Goal: Task Accomplishment & Management: Use online tool/utility

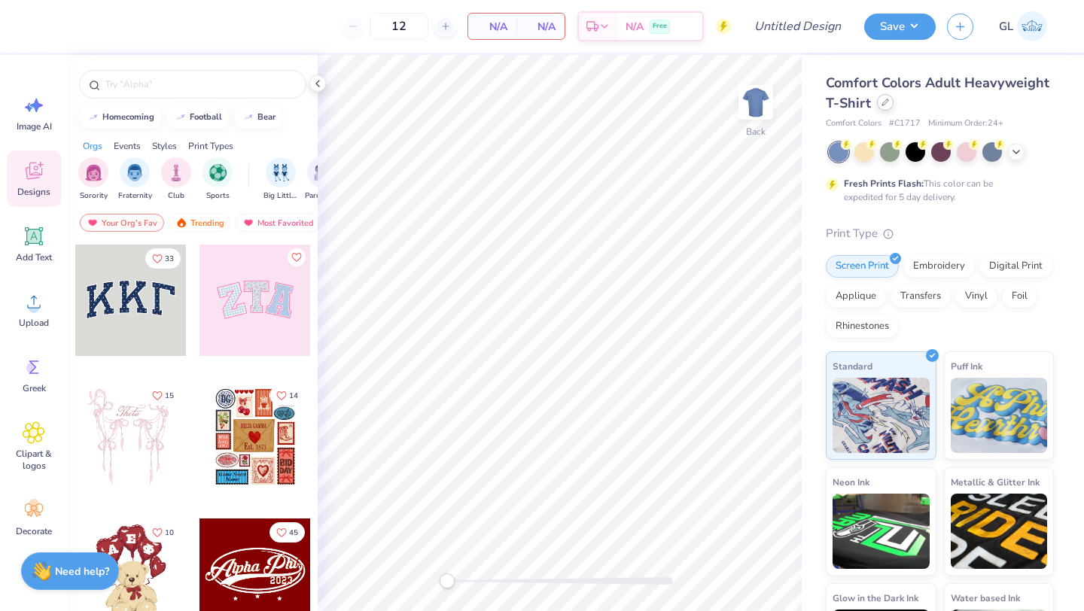
click at [883, 100] on icon at bounding box center [885, 103] width 8 height 8
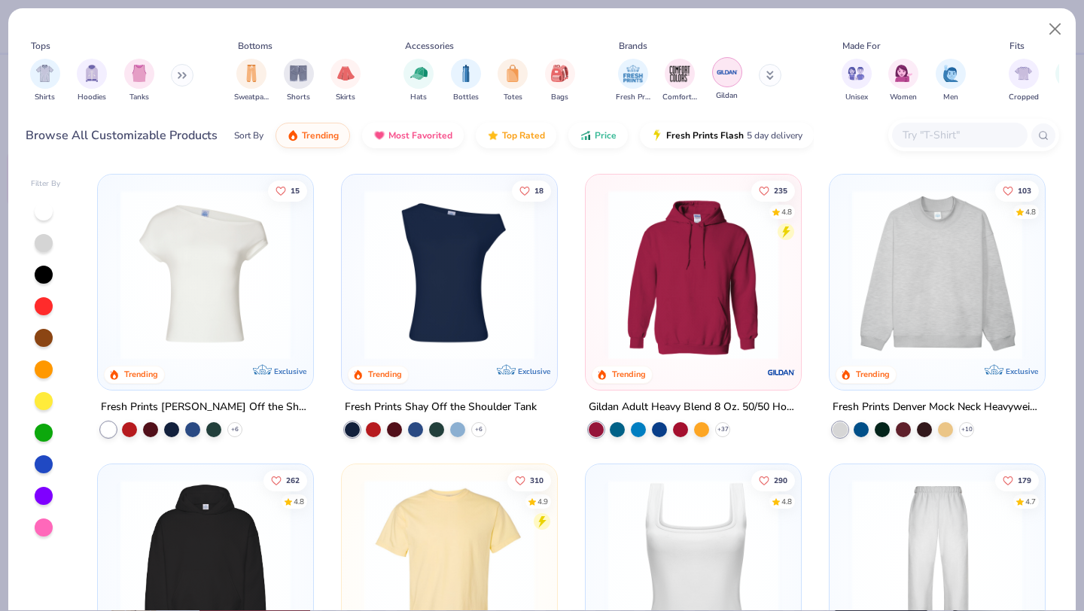
click at [719, 67] on img "filter for Gildan" at bounding box center [727, 72] width 23 height 23
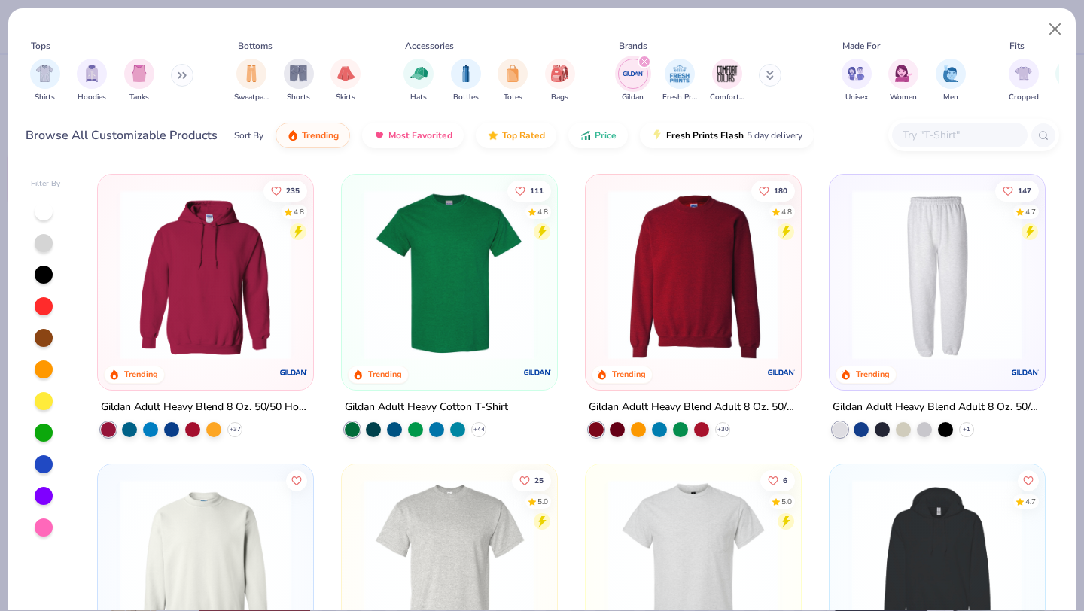
click at [738, 230] on img at bounding box center [693, 275] width 185 height 170
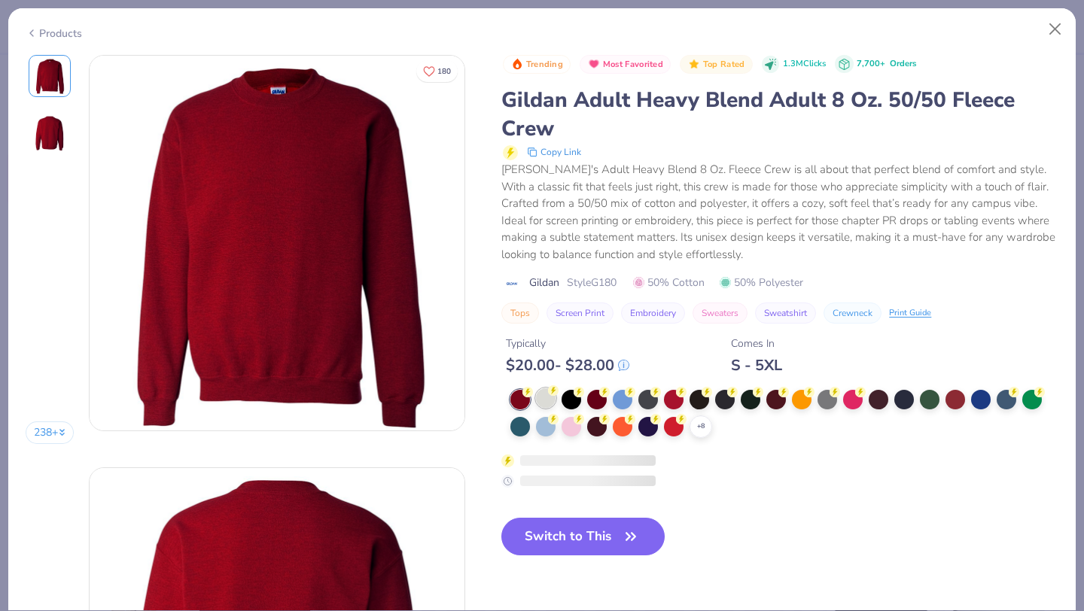
click at [544, 406] on div at bounding box center [546, 398] width 20 height 20
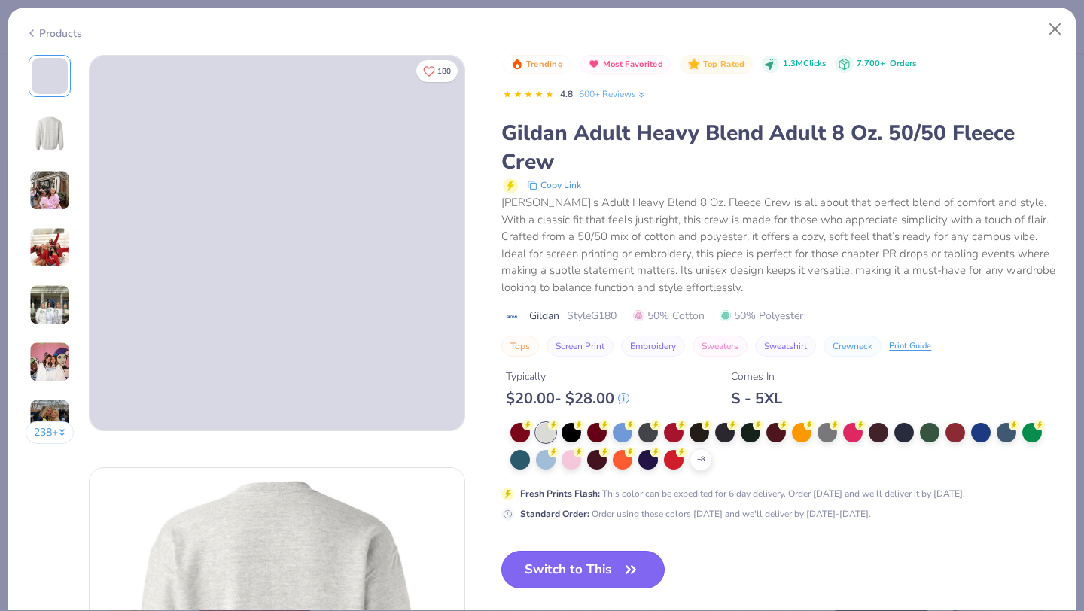
click at [578, 573] on button "Switch to This" at bounding box center [582, 570] width 163 height 38
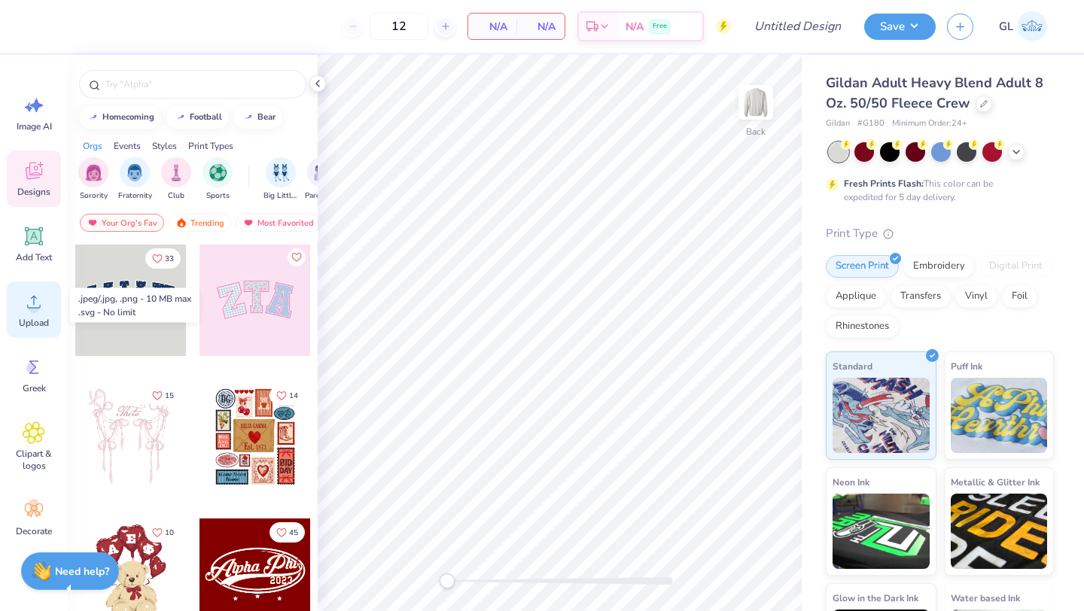
click at [44, 310] on icon at bounding box center [34, 302] width 23 height 23
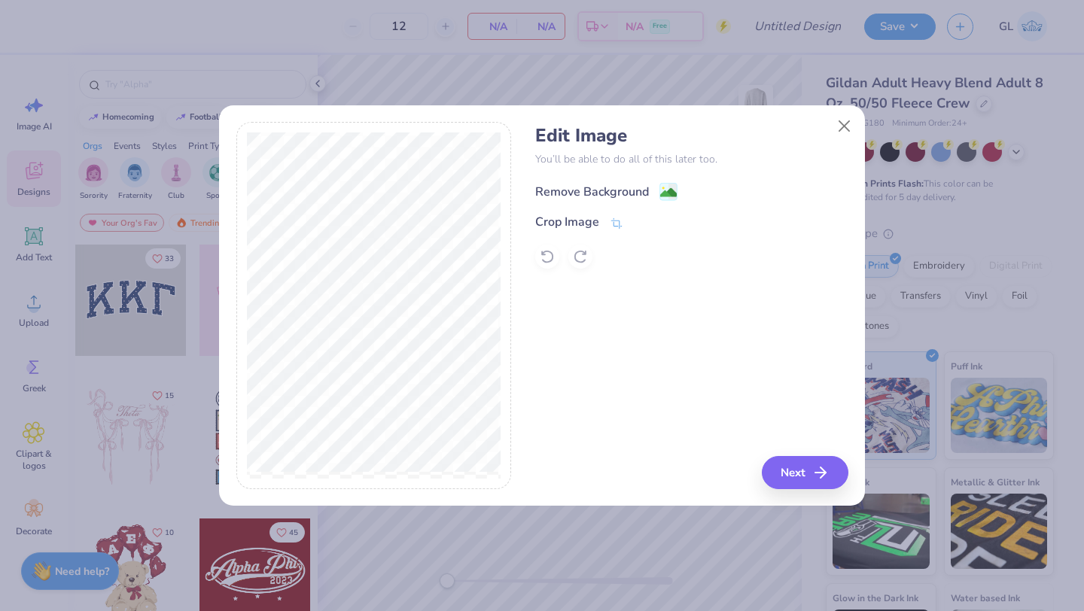
click at [604, 187] on div "Remove Background" at bounding box center [592, 192] width 114 height 18
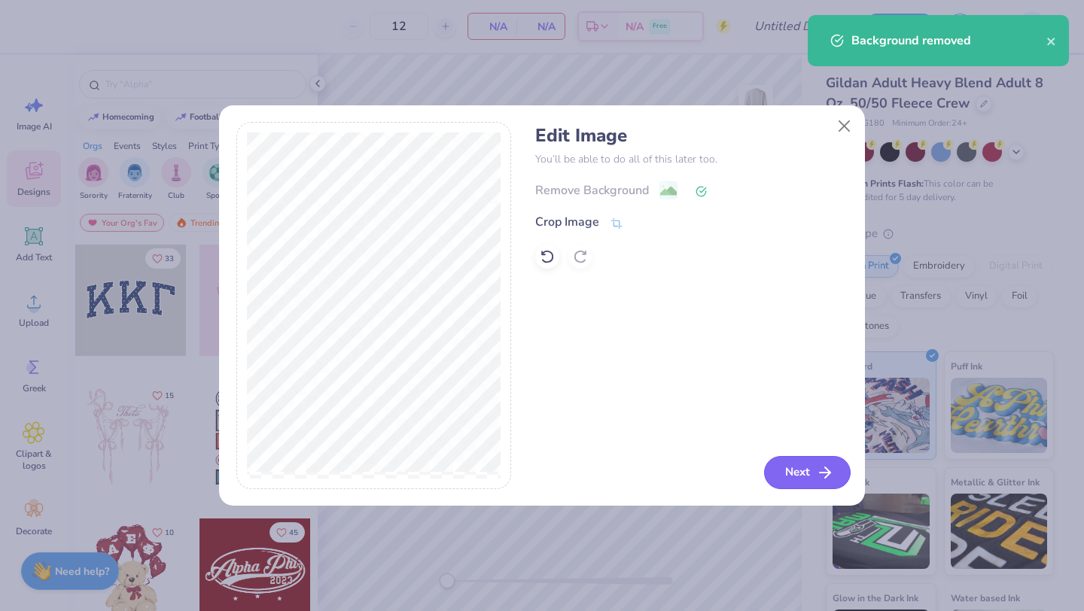
click at [795, 475] on button "Next" at bounding box center [807, 472] width 87 height 33
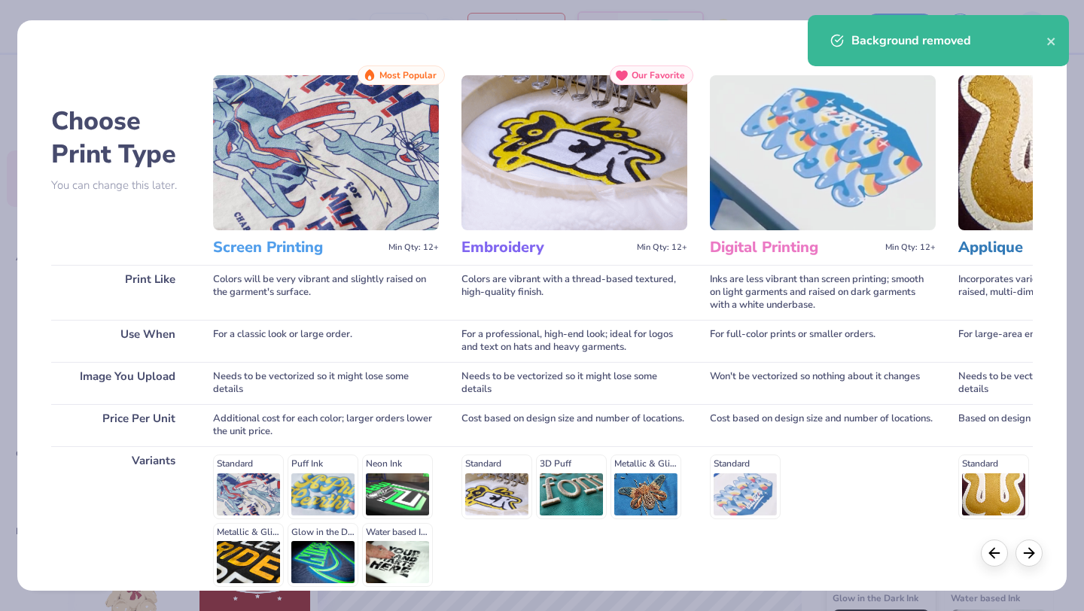
scroll to position [139, 0]
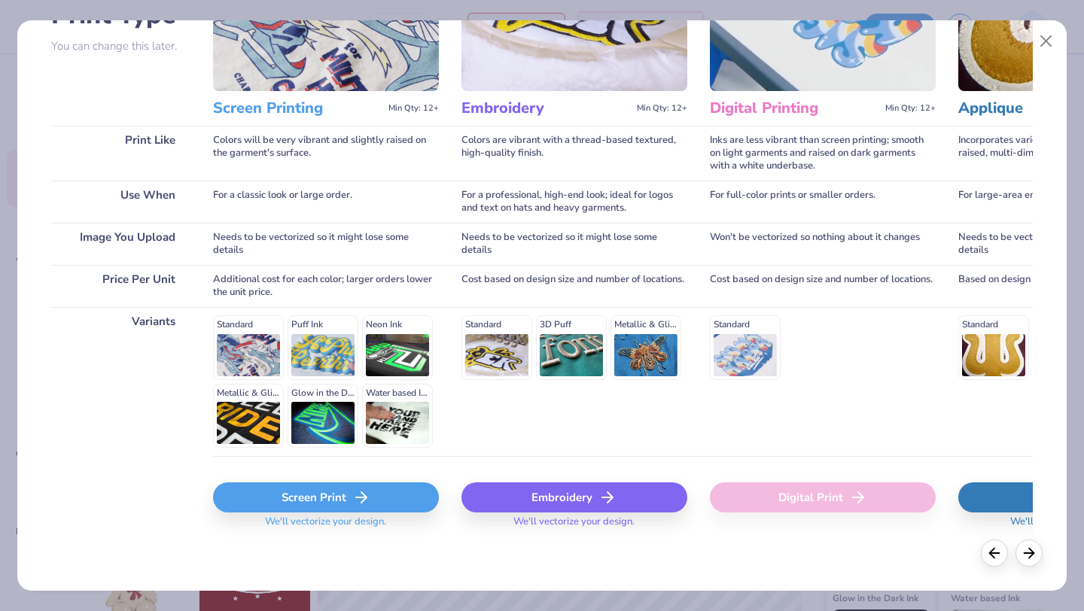
click at [497, 489] on div "Embroidery" at bounding box center [574, 498] width 226 height 30
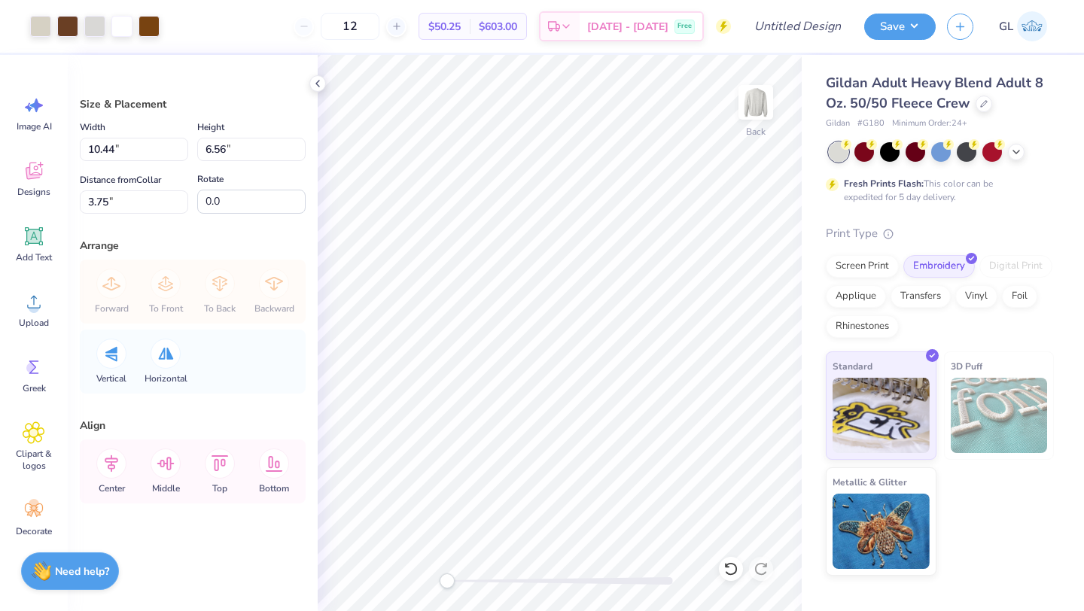
type input "10.44"
type input "6.56"
type input "3.75"
type input "8.96"
type input "5.63"
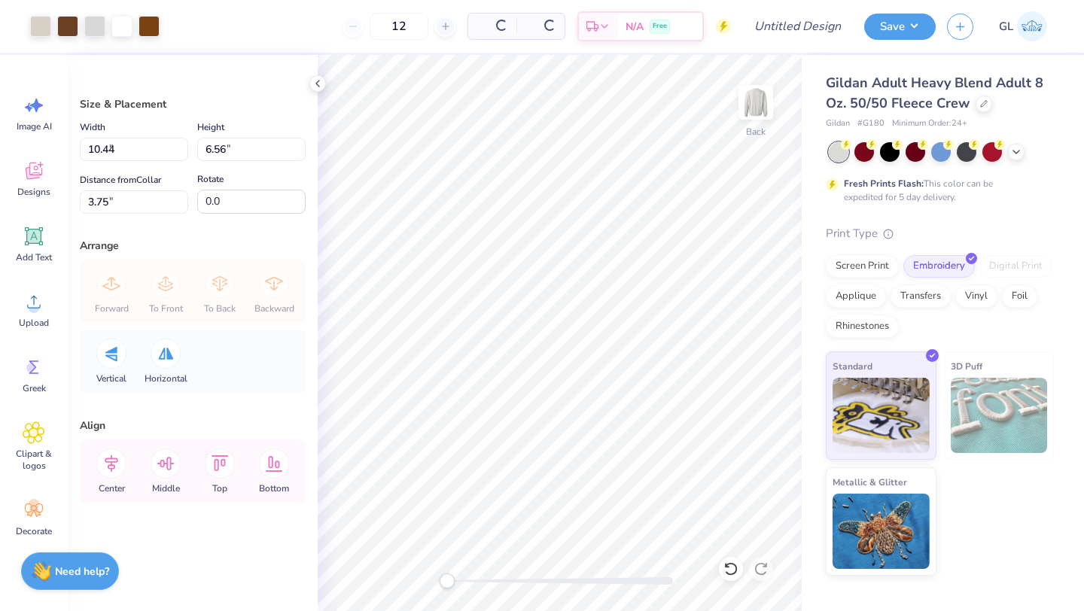
type input "3.70"
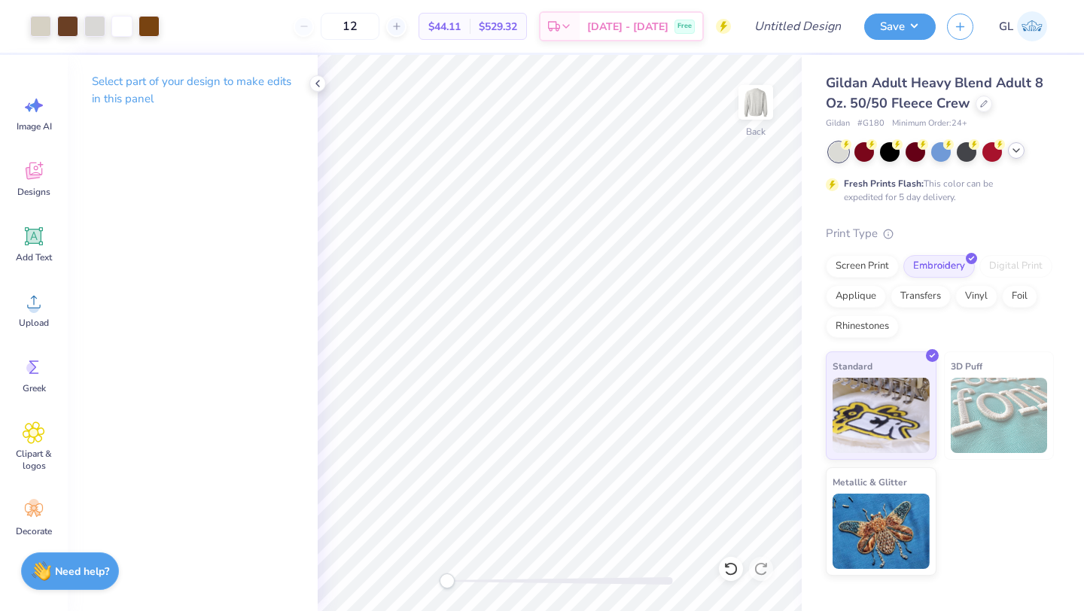
click at [1015, 149] on icon at bounding box center [1016, 151] width 12 height 12
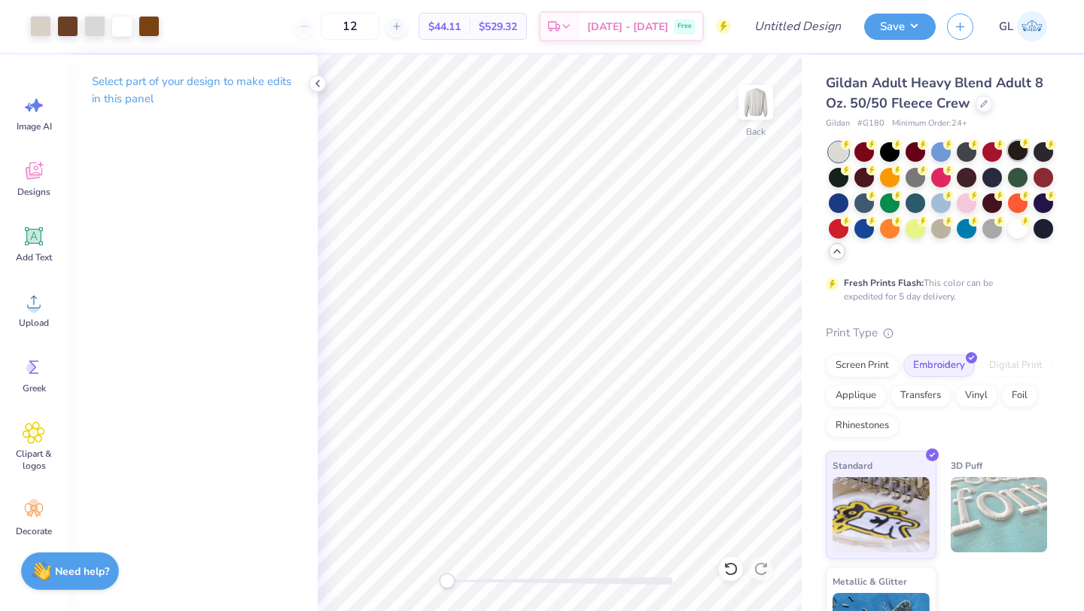
click at [1017, 154] on div at bounding box center [1018, 151] width 20 height 20
click at [373, 20] on input "12" at bounding box center [350, 26] width 59 height 27
type input "50"
click at [892, 155] on div at bounding box center [890, 151] width 20 height 20
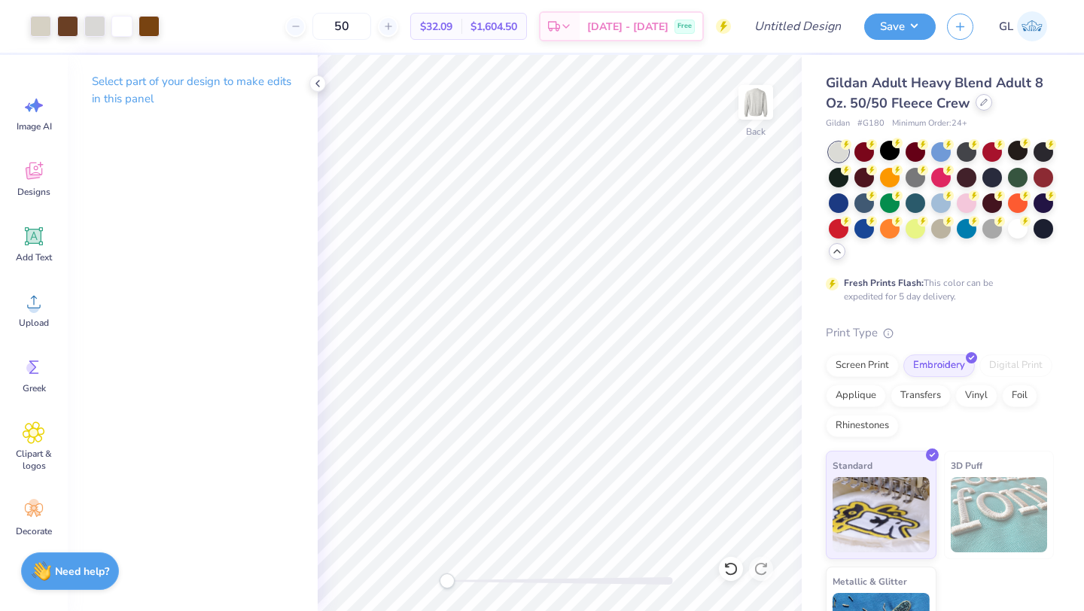
click at [984, 102] on icon at bounding box center [984, 103] width 8 height 8
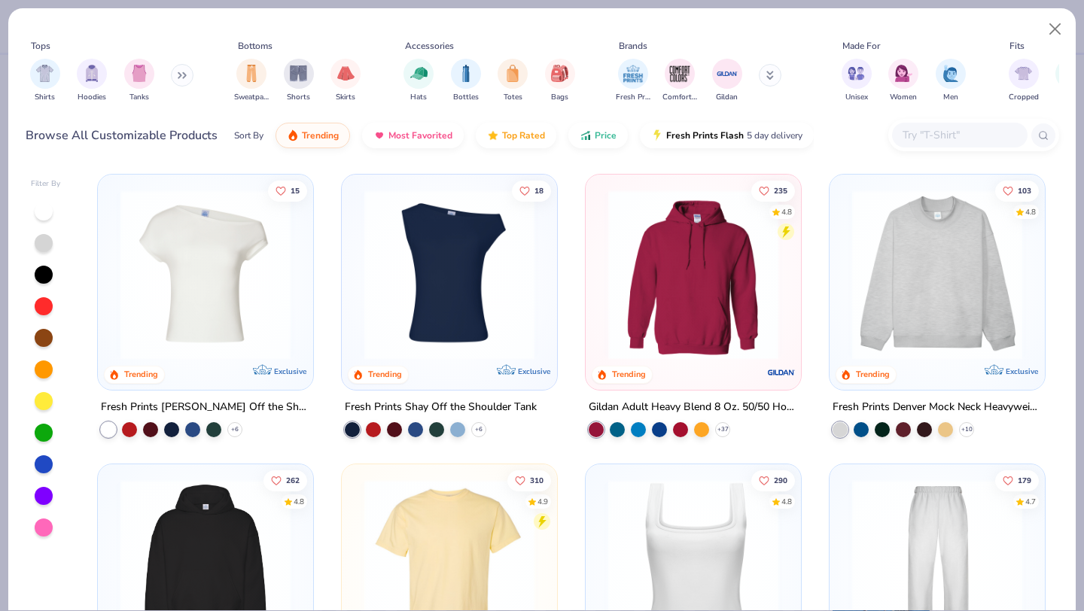
click at [687, 288] on img at bounding box center [693, 275] width 185 height 170
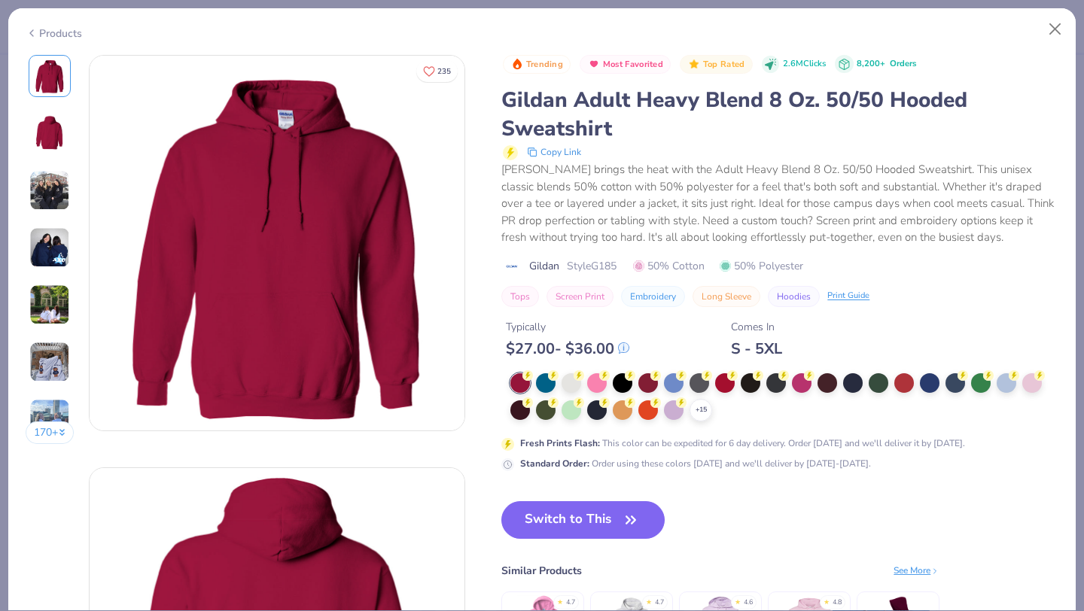
click at [535, 525] on button "Switch to This" at bounding box center [582, 520] width 163 height 38
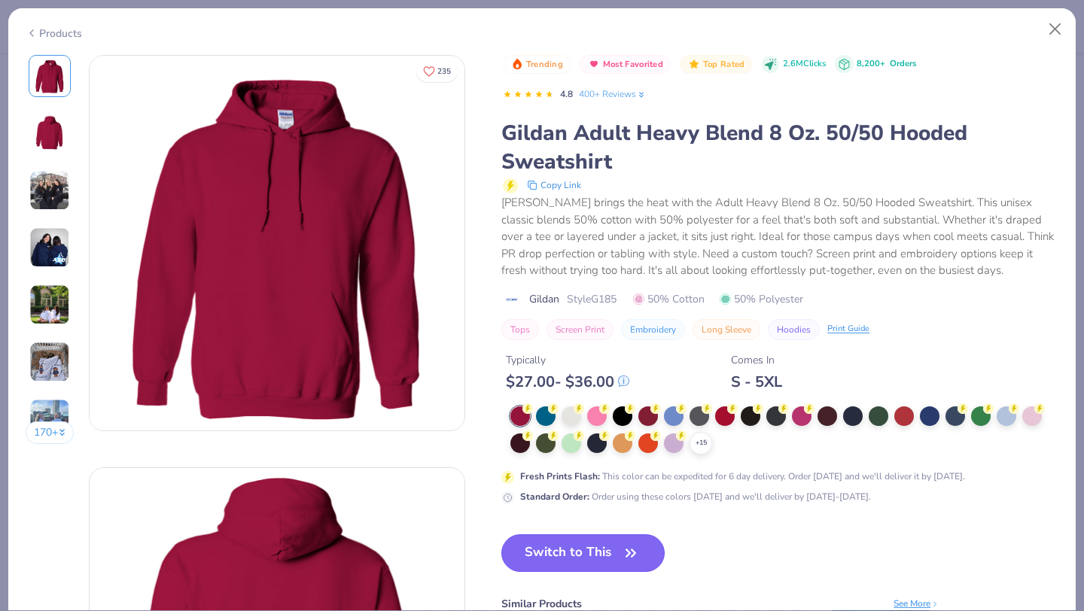
click at [562, 550] on button "Switch to This" at bounding box center [582, 553] width 163 height 38
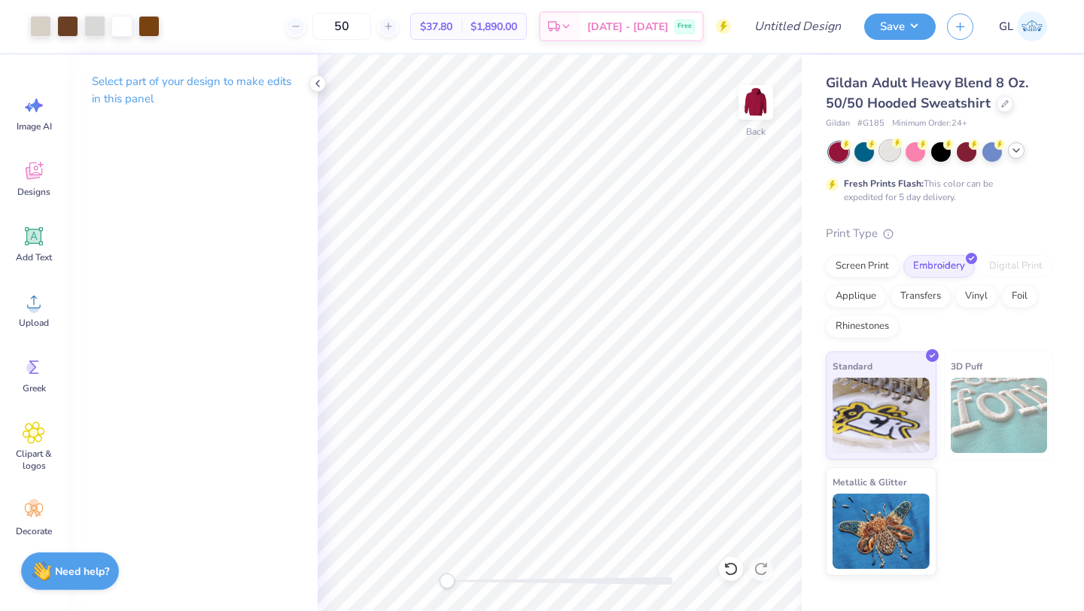
click at [891, 146] on div at bounding box center [890, 151] width 20 height 20
click at [1016, 150] on icon at bounding box center [1016, 151] width 12 height 12
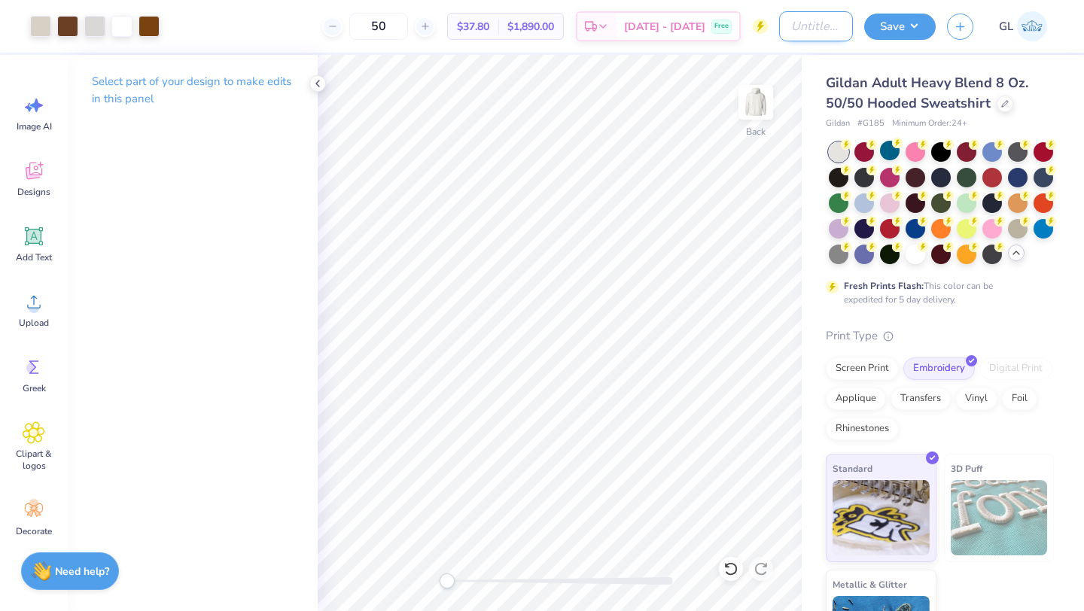
click at [827, 29] on input "Design Title" at bounding box center [816, 26] width 74 height 30
type input "Dunster hoodie"
click at [915, 17] on button "Save" at bounding box center [900, 24] width 72 height 26
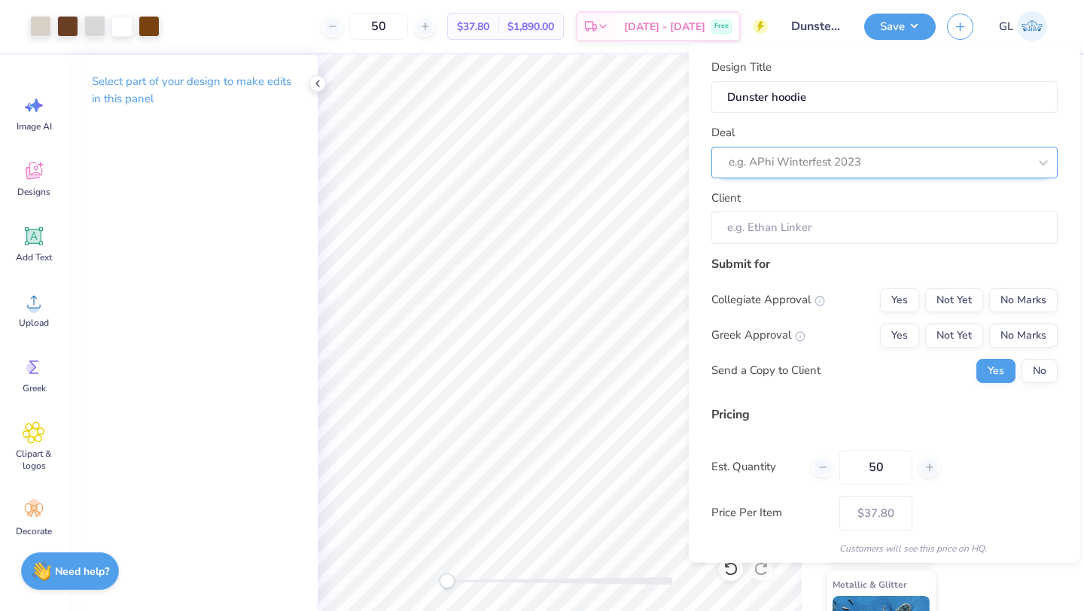
click at [866, 170] on div at bounding box center [879, 162] width 300 height 20
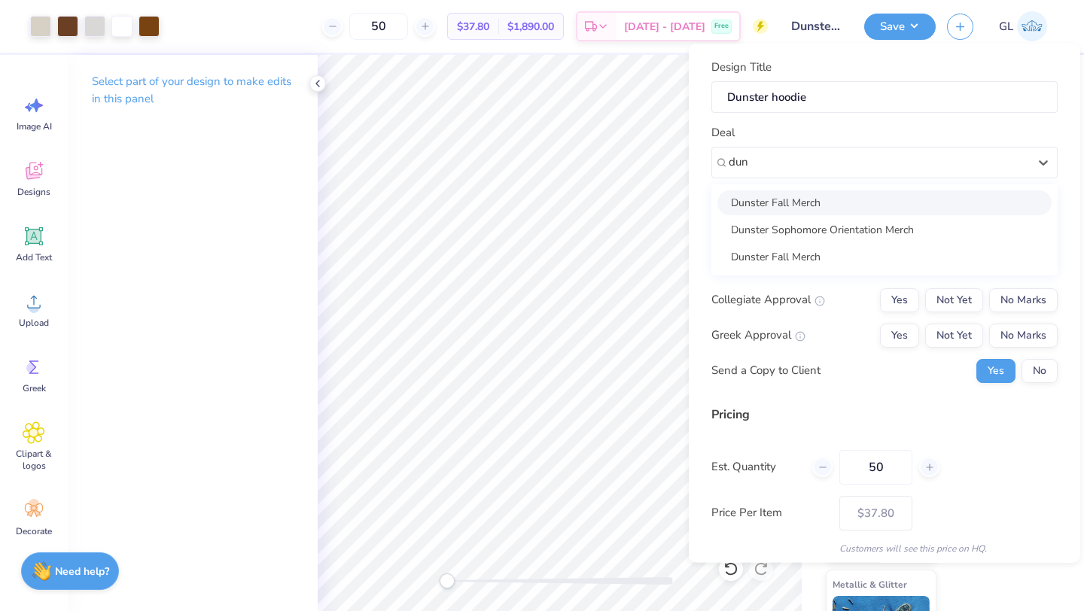
click at [846, 199] on div "Dunster Fall Merch" at bounding box center [884, 202] width 334 height 25
type input "dun"
type input "[PERSON_NAME]"
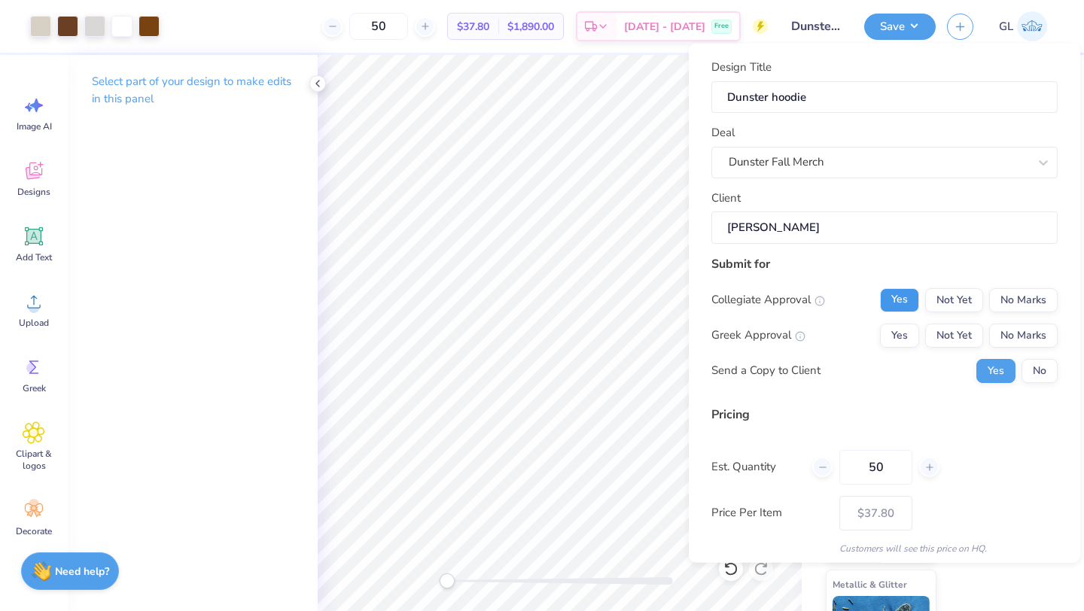
click at [905, 297] on button "Yes" at bounding box center [899, 300] width 39 height 24
click at [1013, 332] on button "No Marks" at bounding box center [1023, 335] width 69 height 24
click at [1040, 364] on button "No" at bounding box center [1040, 370] width 36 height 24
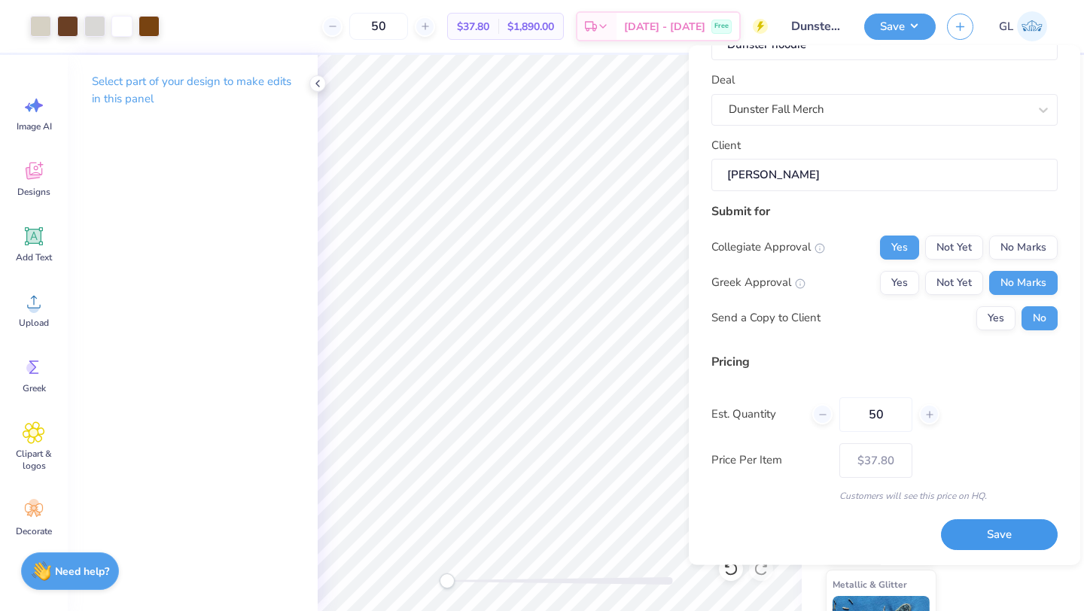
click at [968, 534] on button "Save" at bounding box center [999, 535] width 117 height 31
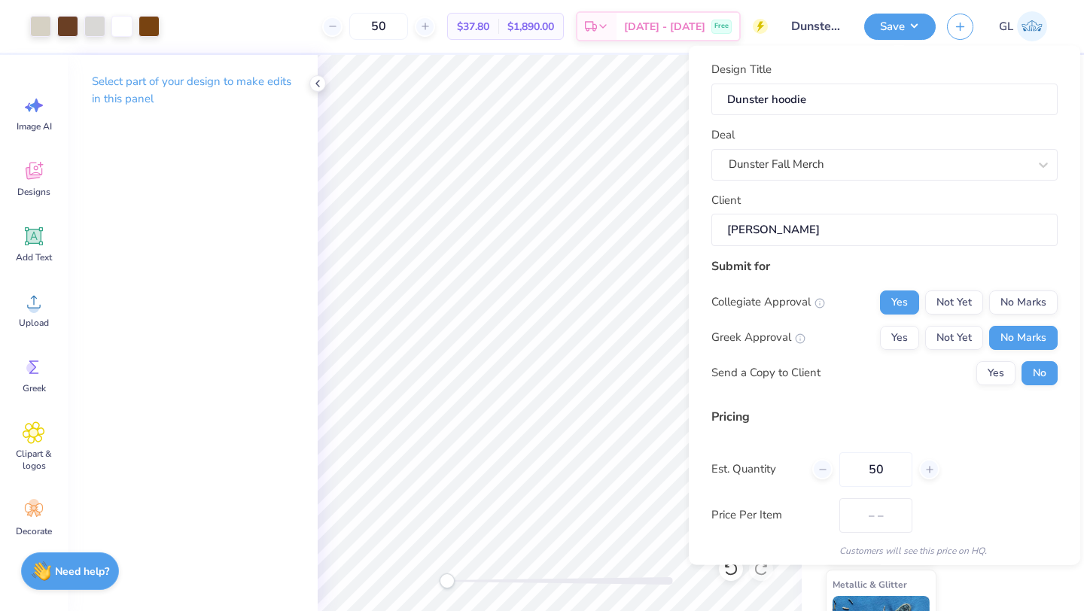
type input "$37.80"
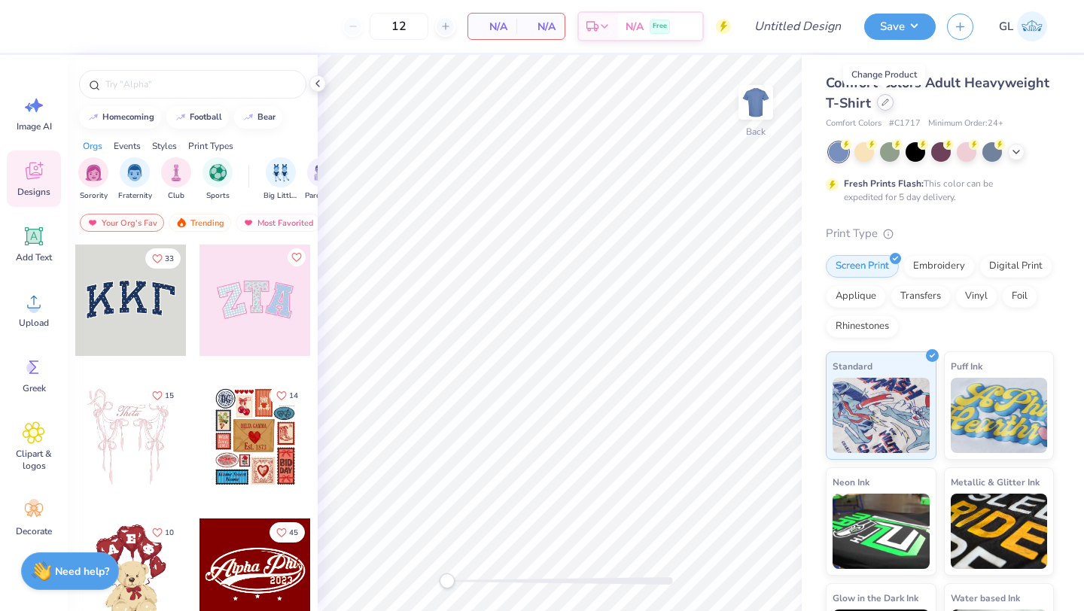
click at [885, 110] on div at bounding box center [885, 102] width 17 height 17
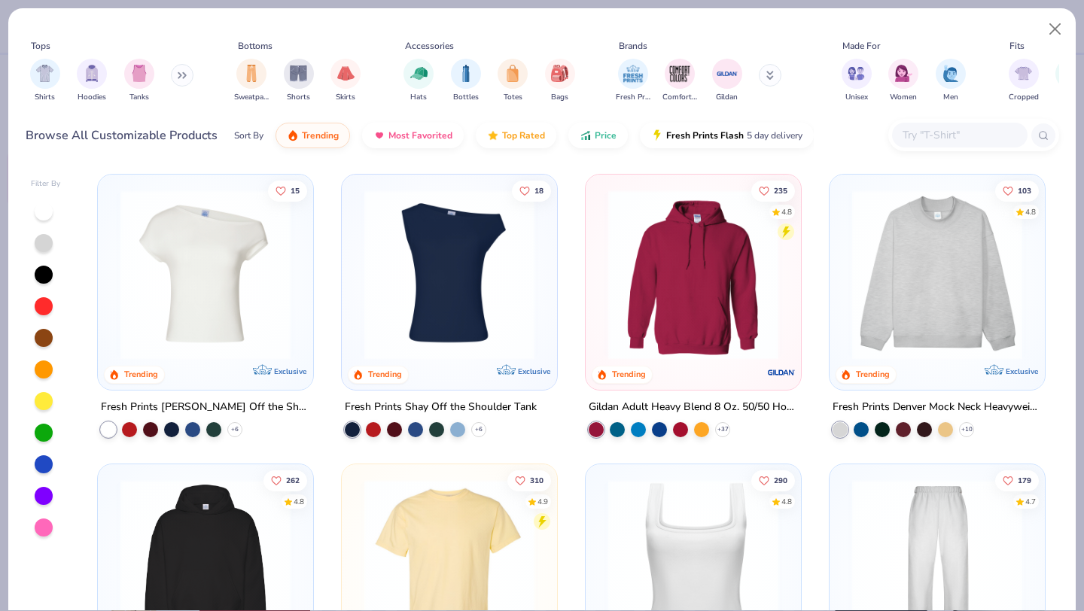
click at [624, 255] on img at bounding box center [693, 275] width 185 height 170
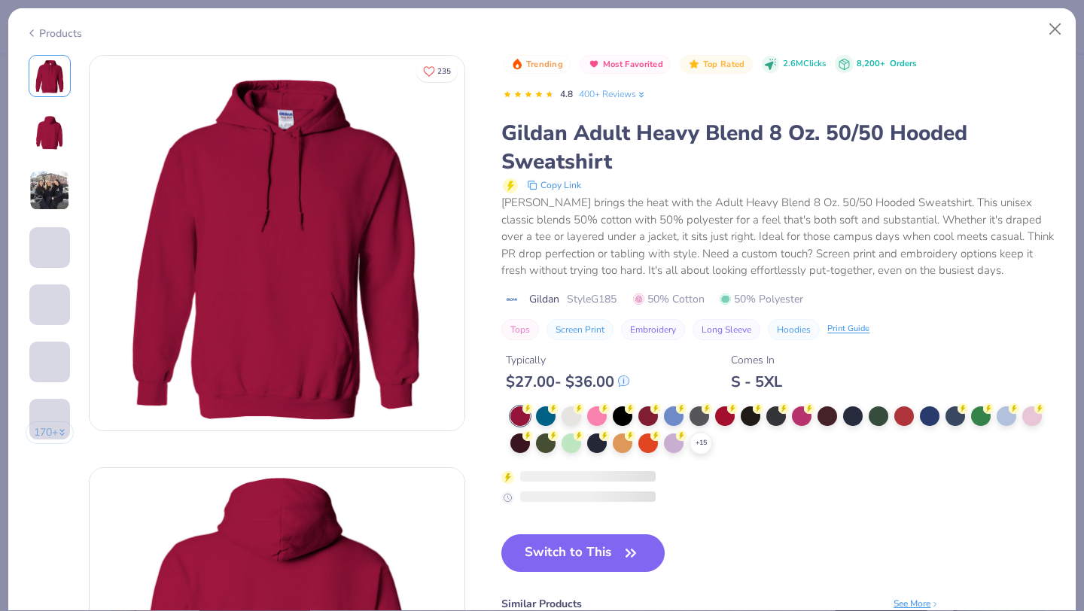
click at [620, 379] on div "$ 27.00 - $ 36.00" at bounding box center [567, 382] width 123 height 19
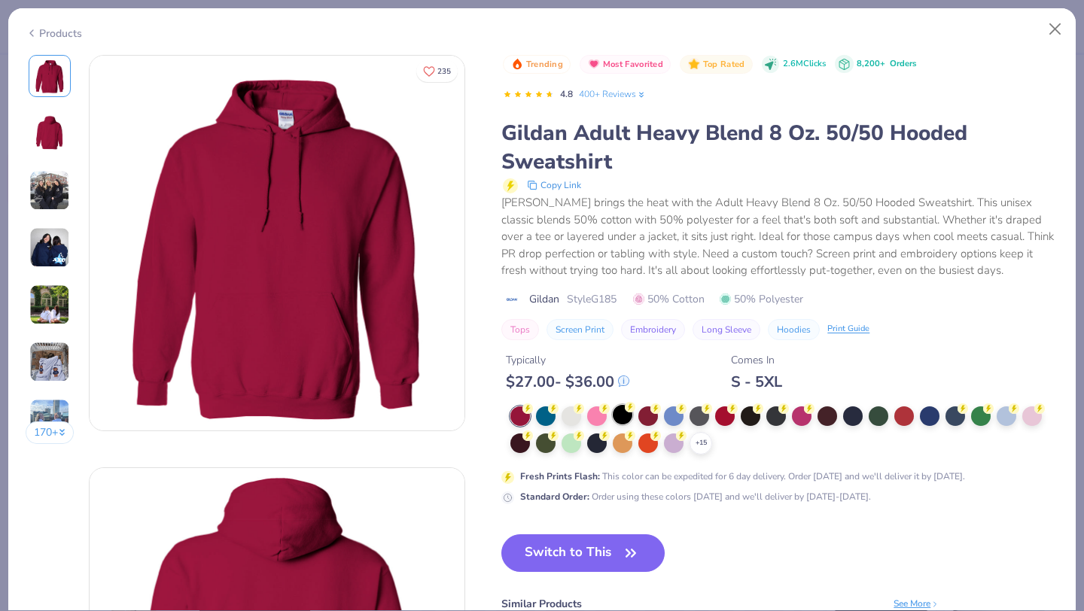
click at [624, 417] on div at bounding box center [623, 415] width 20 height 20
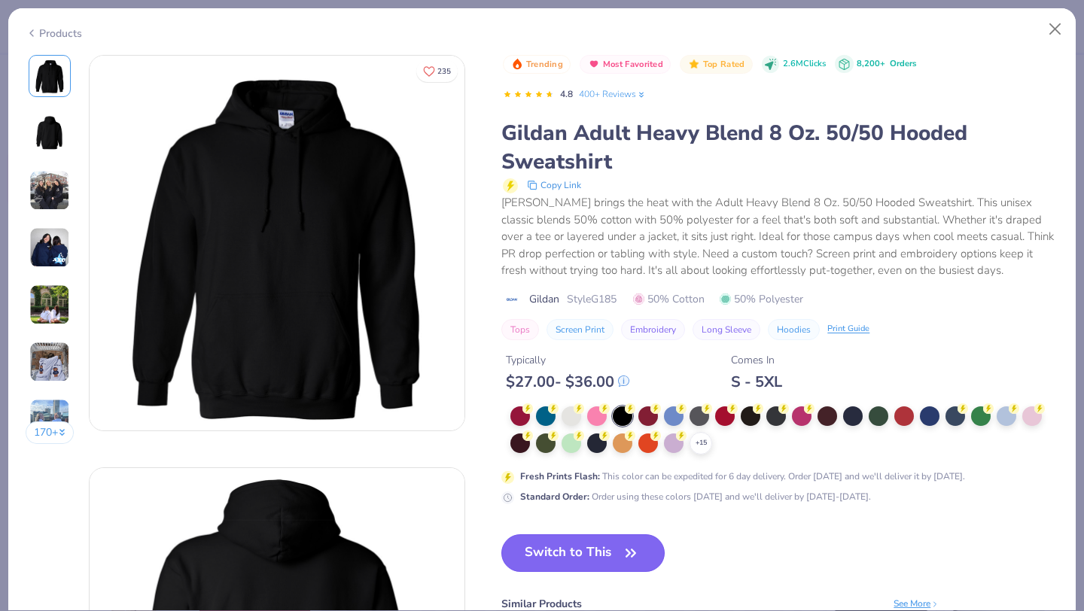
click at [564, 544] on button "Switch to This" at bounding box center [582, 553] width 163 height 38
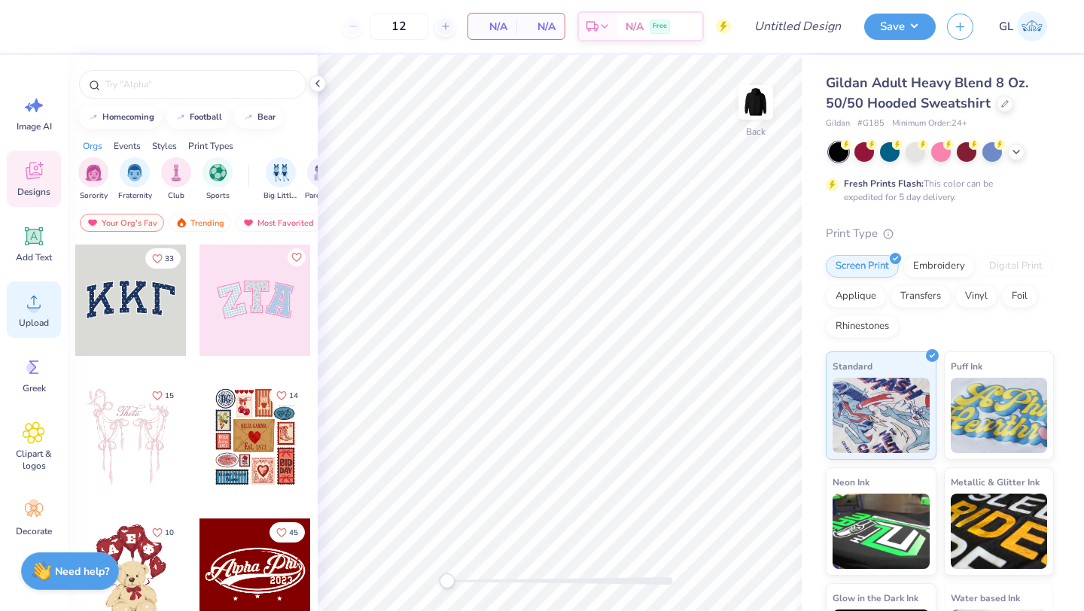
click at [31, 308] on circle at bounding box center [34, 308] width 11 height 11
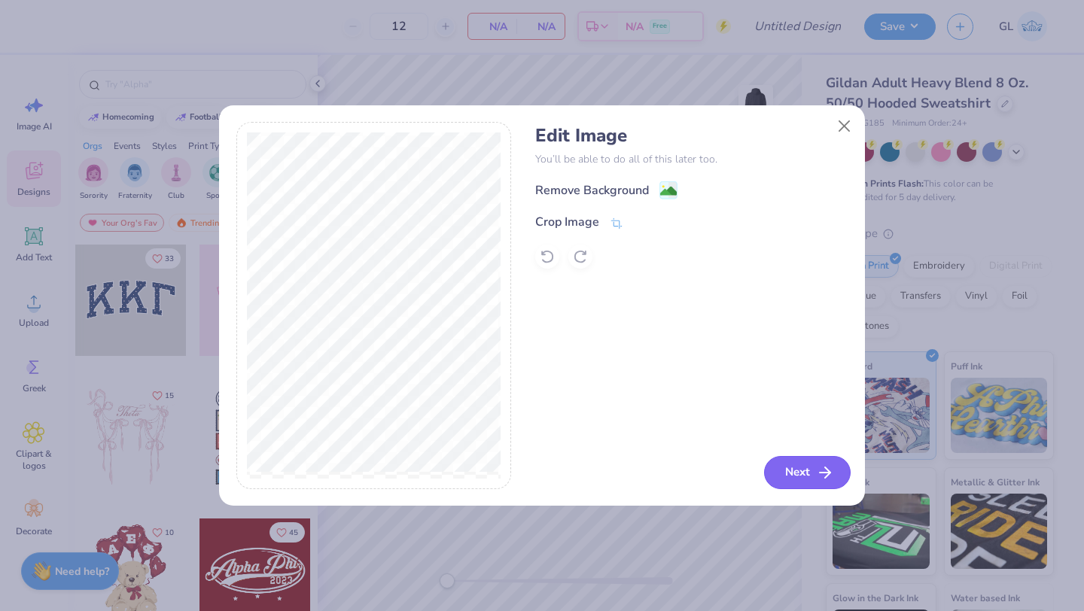
click at [787, 467] on button "Next" at bounding box center [807, 472] width 87 height 33
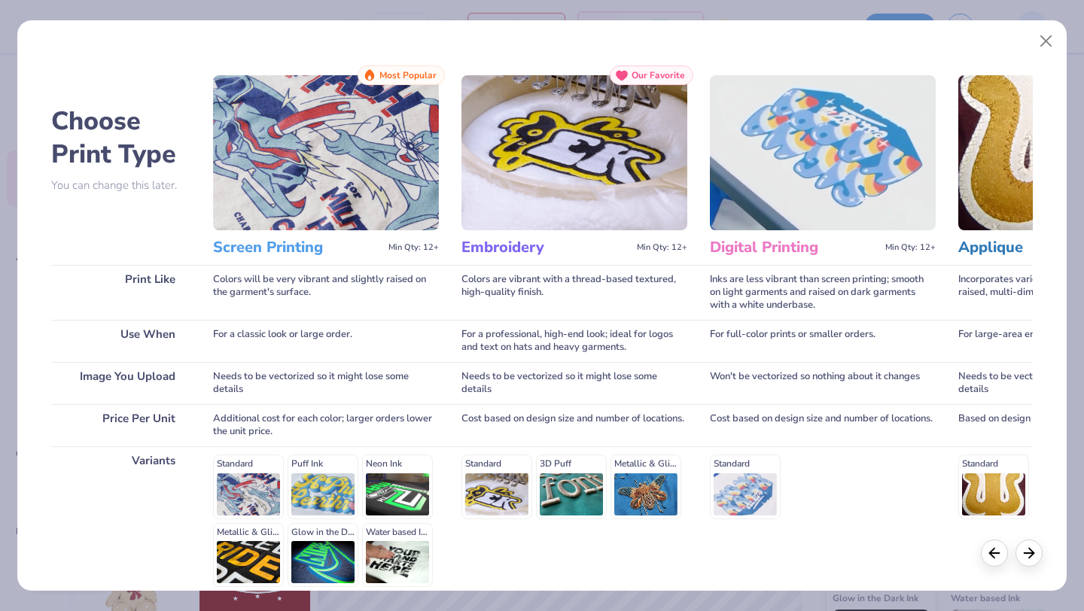
scroll to position [139, 0]
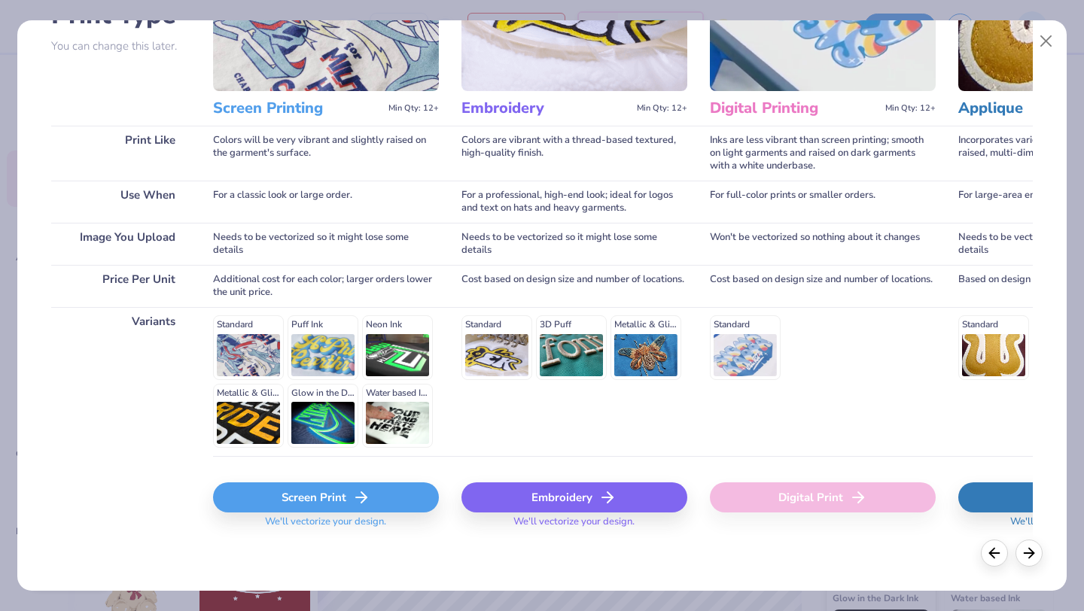
click at [496, 496] on div "Embroidery" at bounding box center [574, 498] width 226 height 30
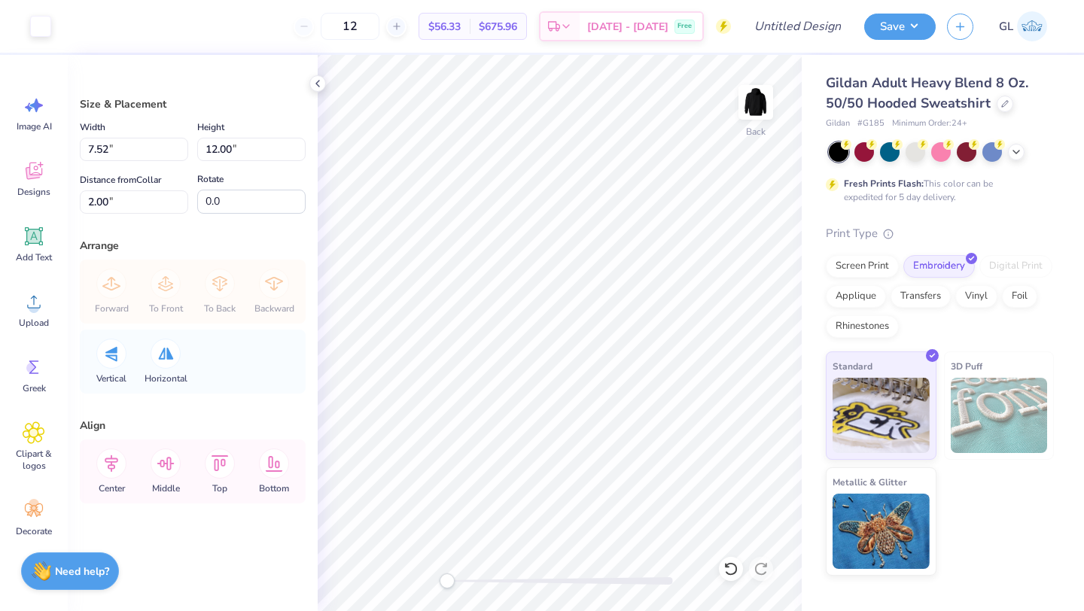
type input "5.41"
type input "8.63"
type input "5.36"
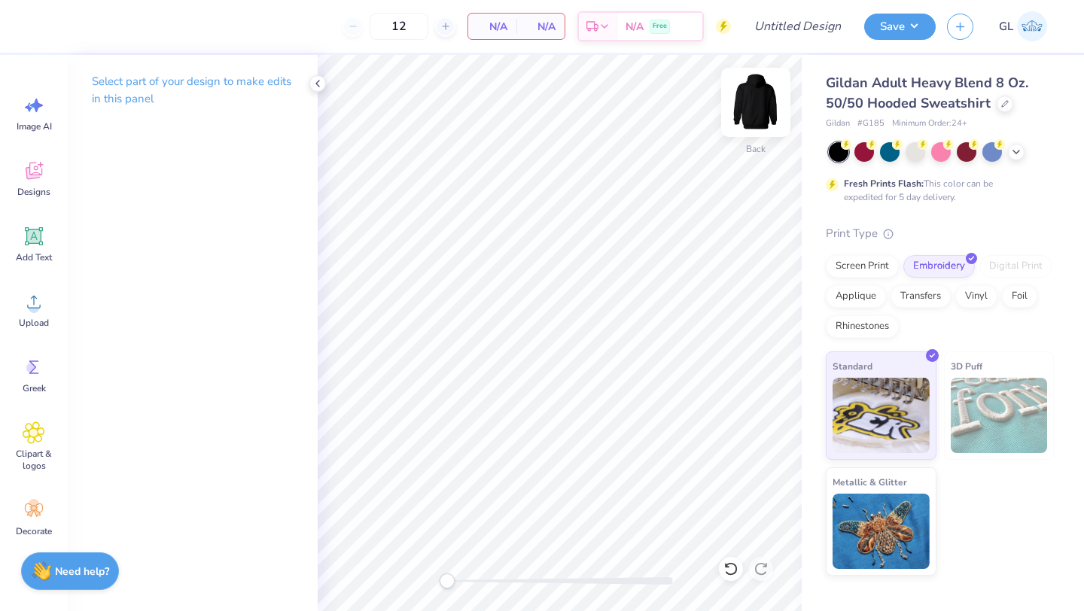
click at [749, 108] on img at bounding box center [756, 102] width 60 height 60
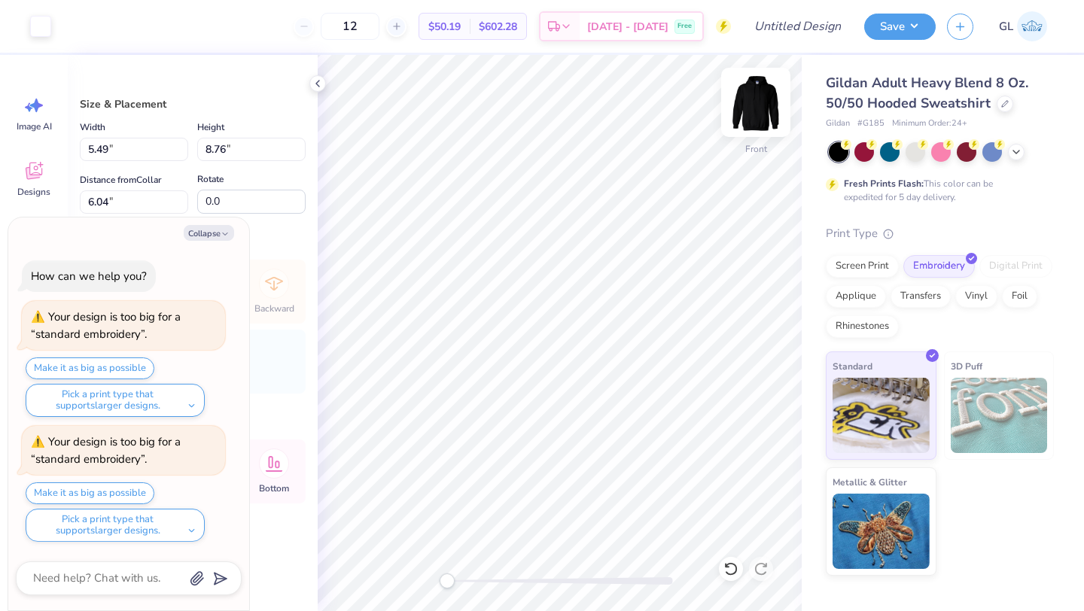
type textarea "x"
type input "6.00"
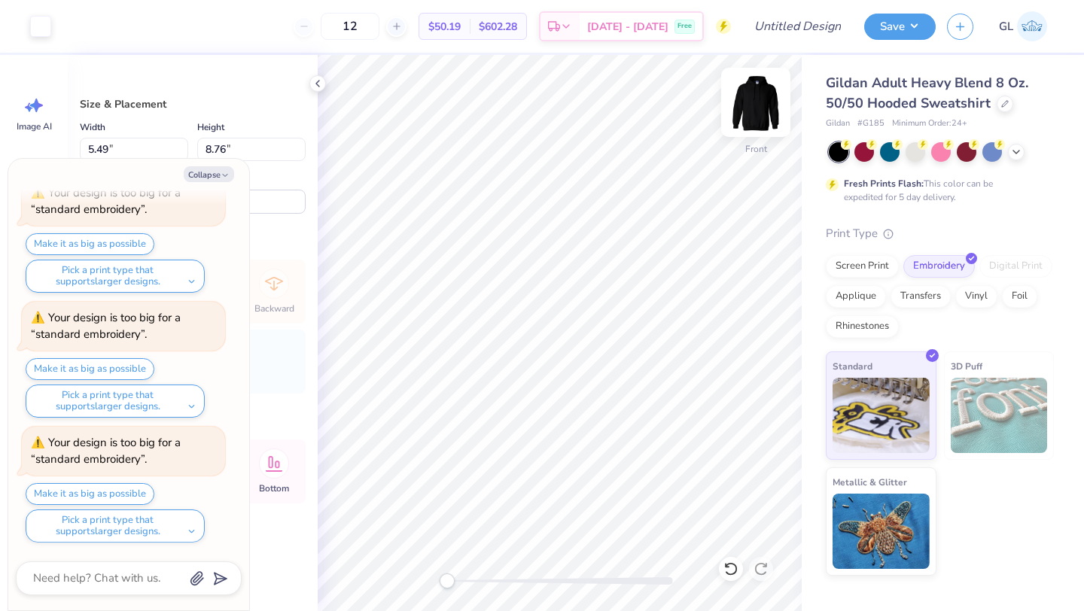
type textarea "x"
type input "9.46"
type textarea "x"
type input "7.07"
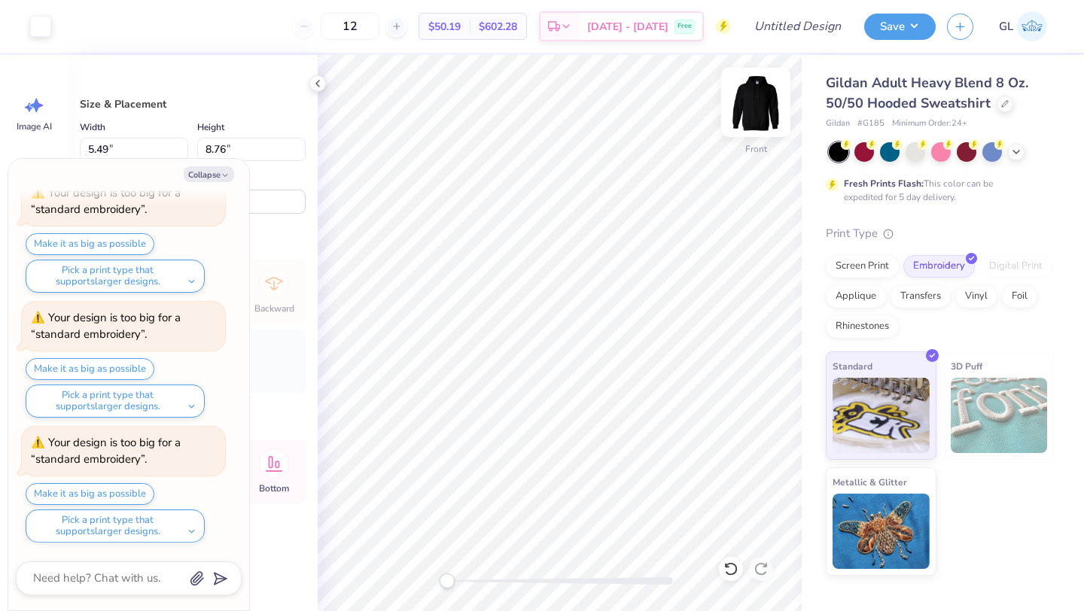
type input "11.29"
type textarea "x"
type input "7.39"
type input "11.80"
type textarea "x"
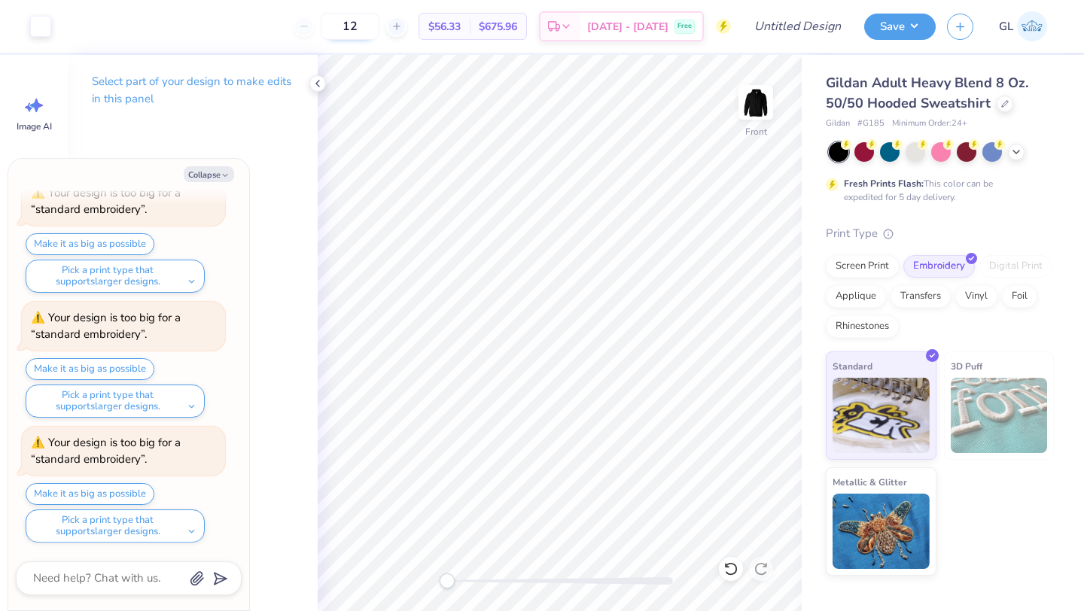
click at [368, 21] on input "12" at bounding box center [350, 26] width 59 height 27
type input "50"
click at [760, 121] on img at bounding box center [756, 102] width 60 height 60
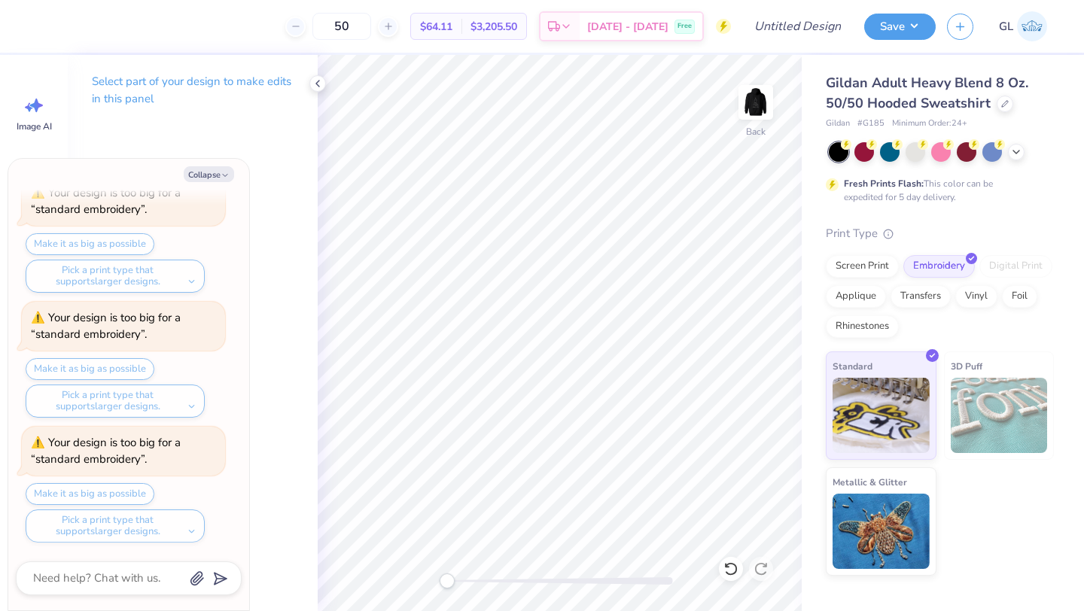
click at [760, 117] on img at bounding box center [756, 102] width 30 height 30
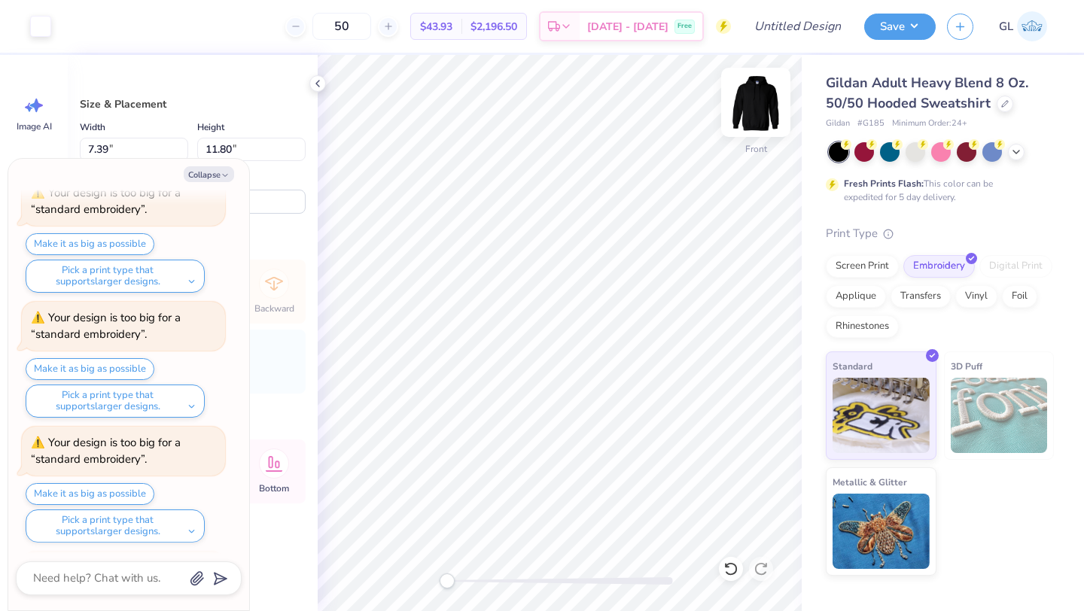
scroll to position [316, 0]
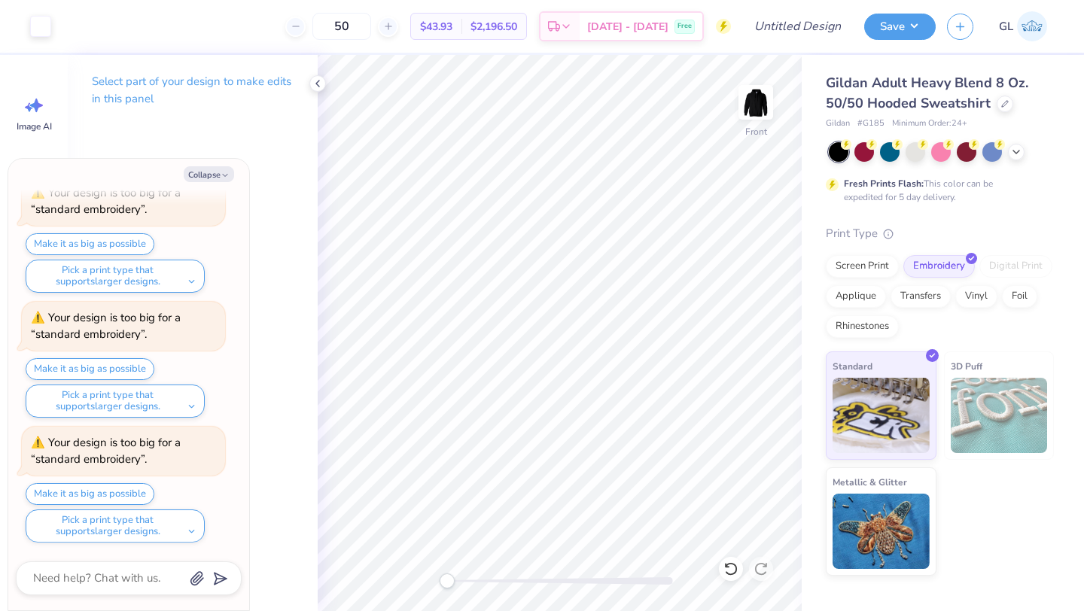
type textarea "x"
click at [803, 24] on input "Design Title" at bounding box center [816, 26] width 74 height 30
type input "D"
type textarea "x"
type input "Du"
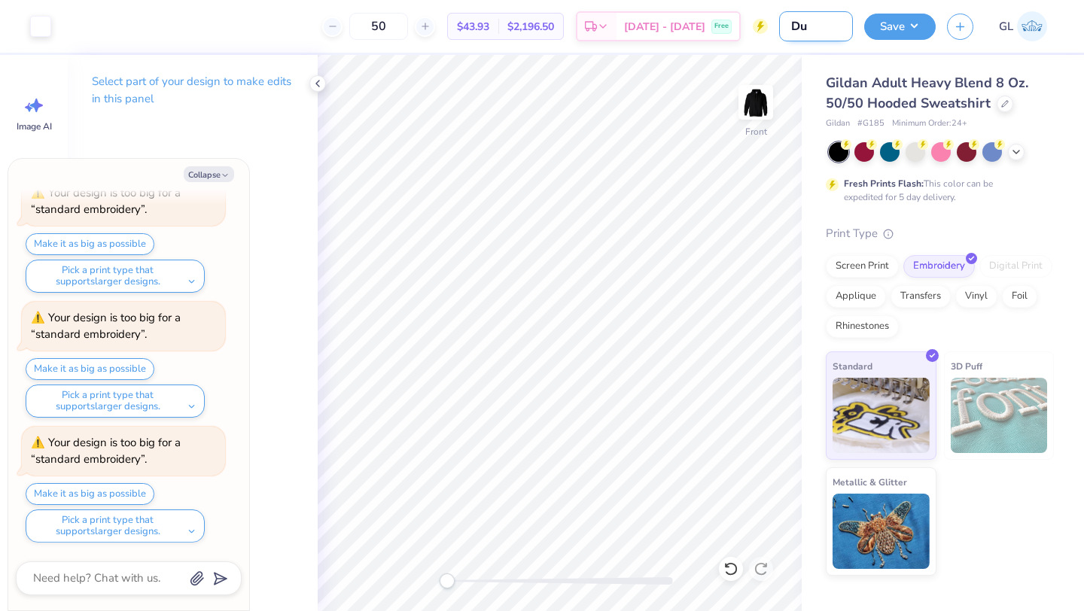
type textarea "x"
type input "Dun"
type textarea "x"
type input "Duns"
type textarea "x"
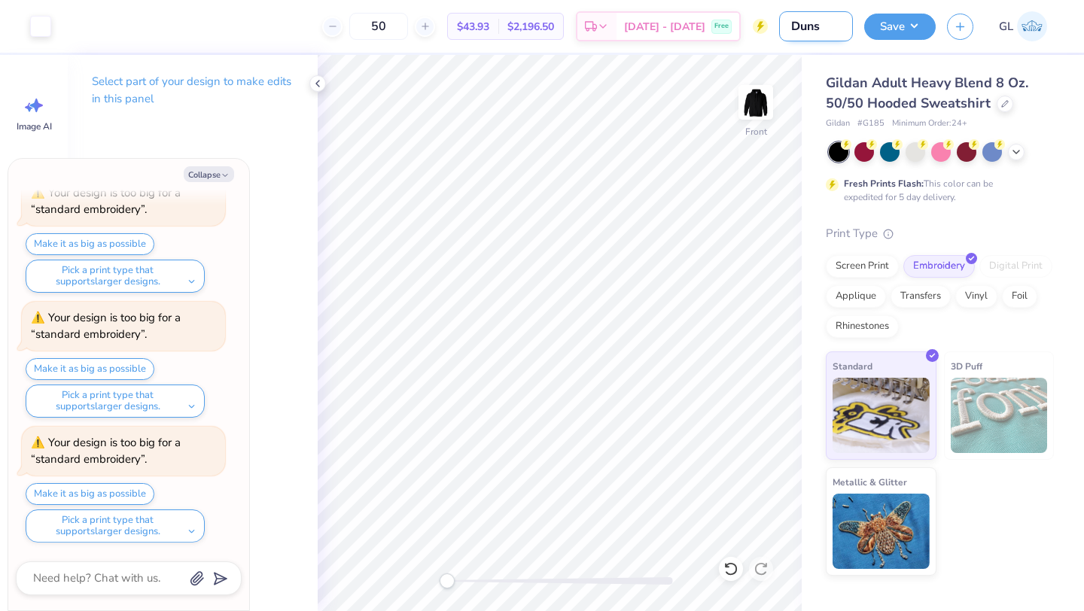
type input "Dunst"
type textarea "x"
type input "Dunste"
type textarea "x"
type input "Dunster"
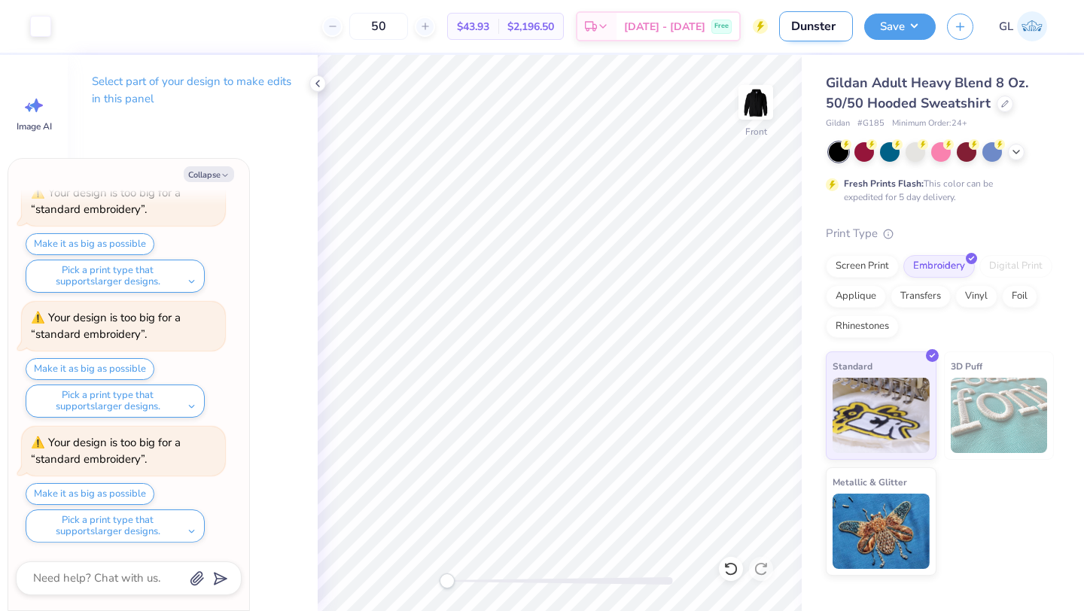
type textarea "x"
type input "Dunster"
type textarea "x"
type input "Dunster s"
type textarea "x"
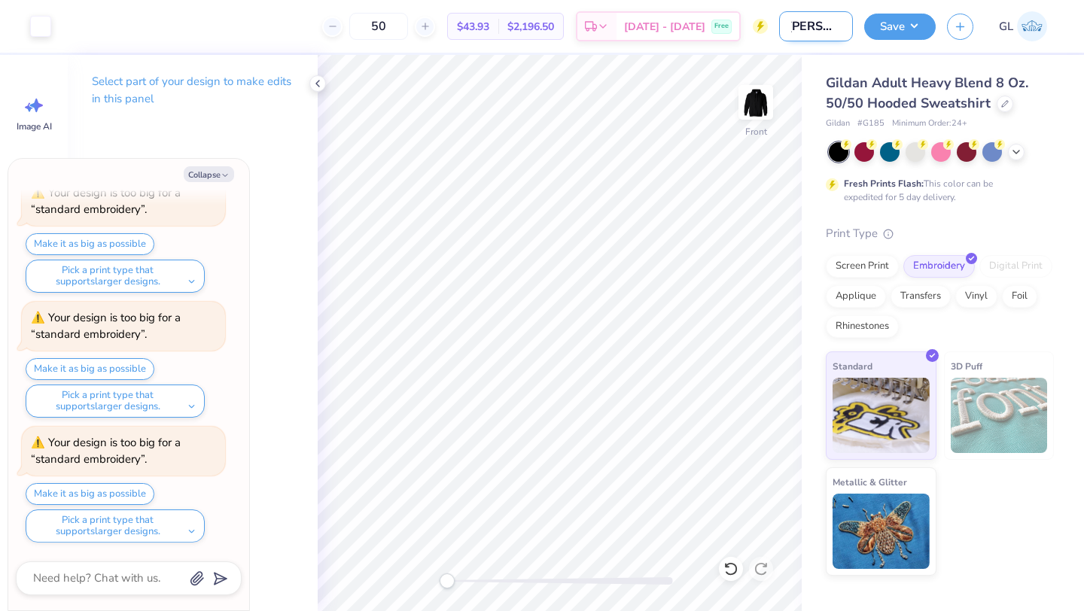
type input "Dunster sw"
type textarea "x"
type input "Dunster swe"
type textarea "x"
type input "Dunster swea"
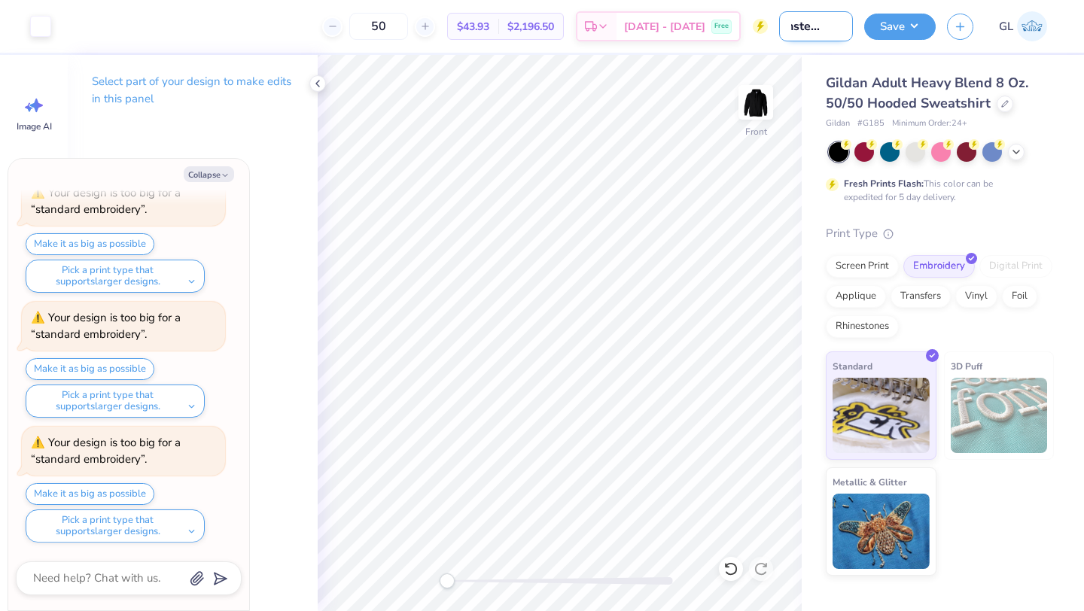
type textarea "x"
type input "Dunster sweat"
type textarea "x"
type input "Dunster sweats"
type textarea "x"
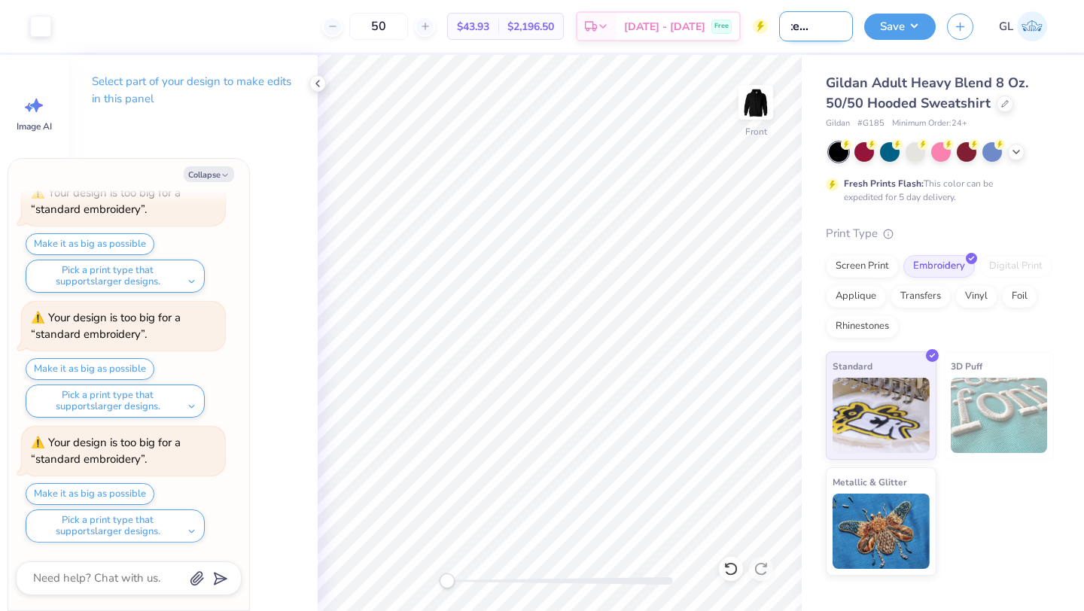
type input "Dunster sweatsh"
type textarea "x"
type input "Dunster sweatshi"
type textarea "x"
type input "Dunster sweatshir"
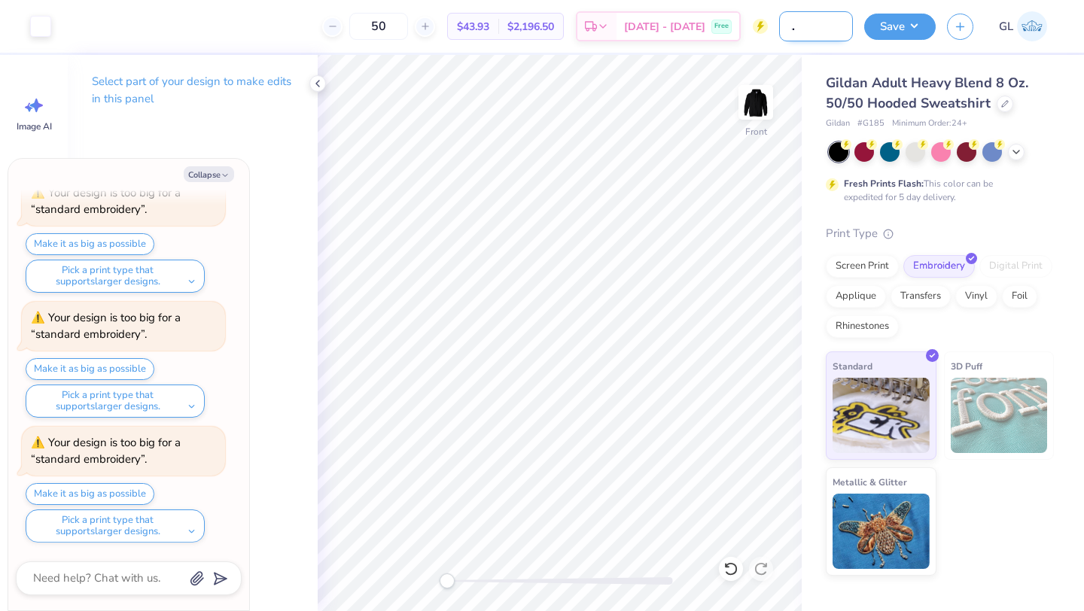
type textarea "x"
type input "Dunster sweatshirt"
type textarea "x"
type input "Dunster sweatshirt"
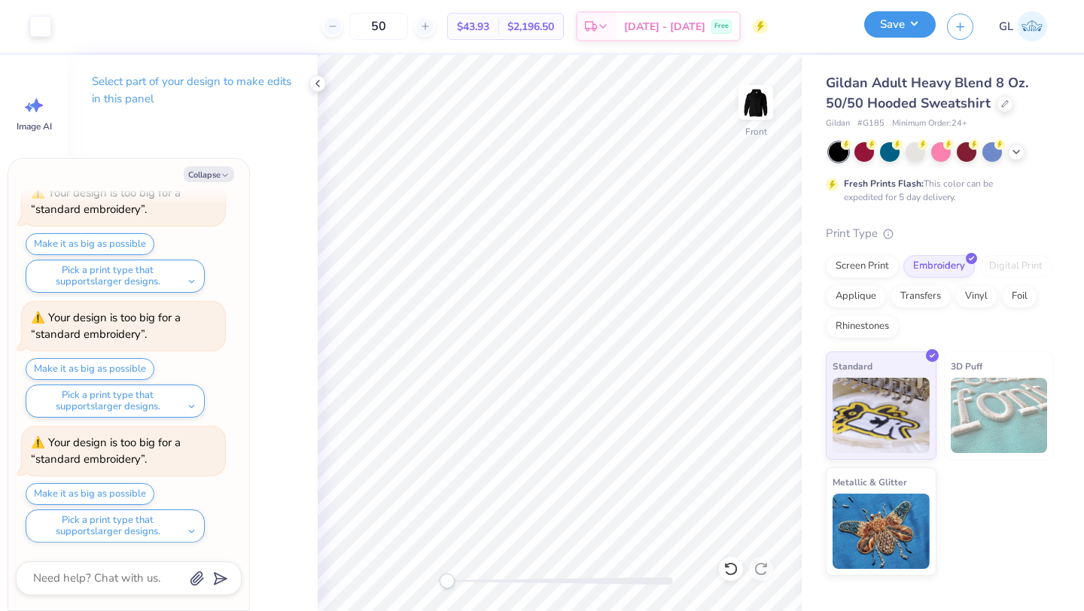
scroll to position [0, 0]
click at [893, 23] on button "Save" at bounding box center [900, 24] width 72 height 26
type textarea "x"
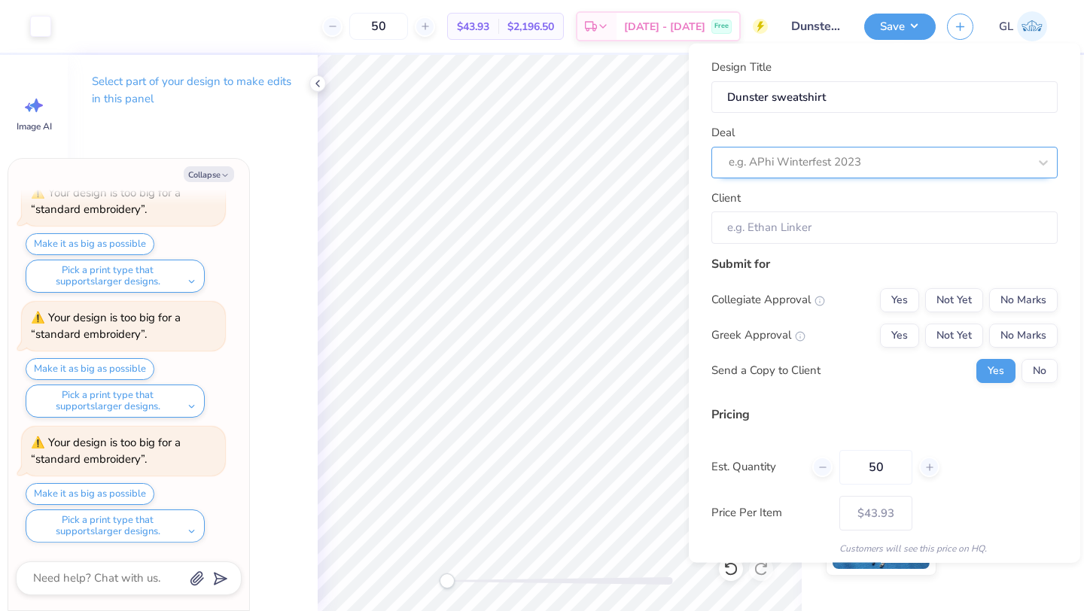
click at [872, 163] on div at bounding box center [879, 162] width 300 height 20
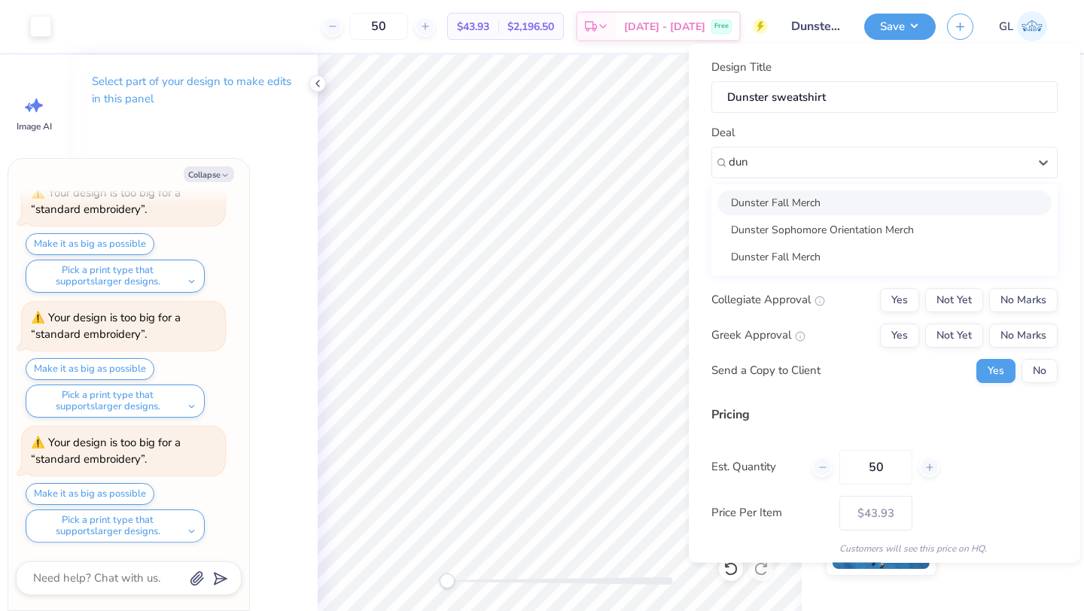
click at [800, 206] on div "Dunster Fall Merch" at bounding box center [884, 202] width 334 height 25
type input "dun"
type textarea "x"
type input "[PERSON_NAME]"
type input "– –"
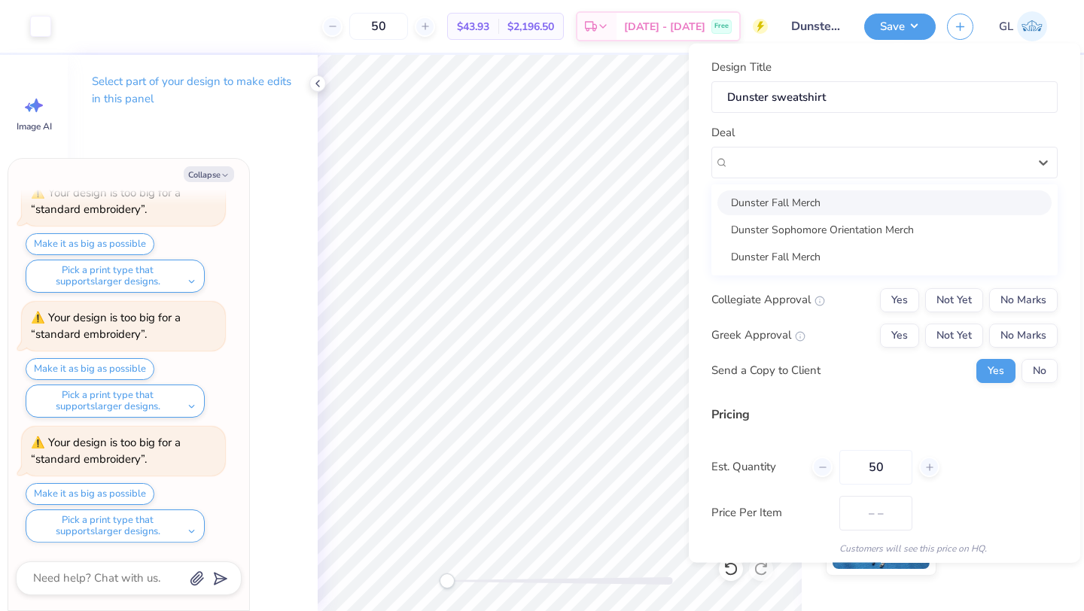
type textarea "x"
type input "$43.93"
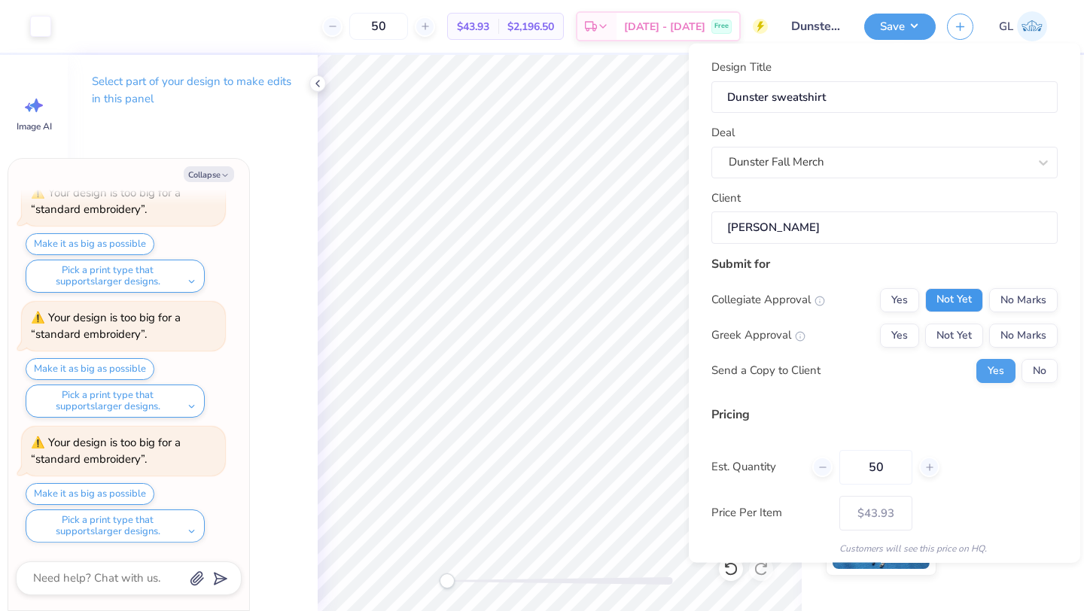
click at [947, 296] on button "Not Yet" at bounding box center [954, 300] width 58 height 24
click at [1020, 328] on button "No Marks" at bounding box center [1023, 335] width 69 height 24
type textarea "x"
type input "– –"
type textarea "x"
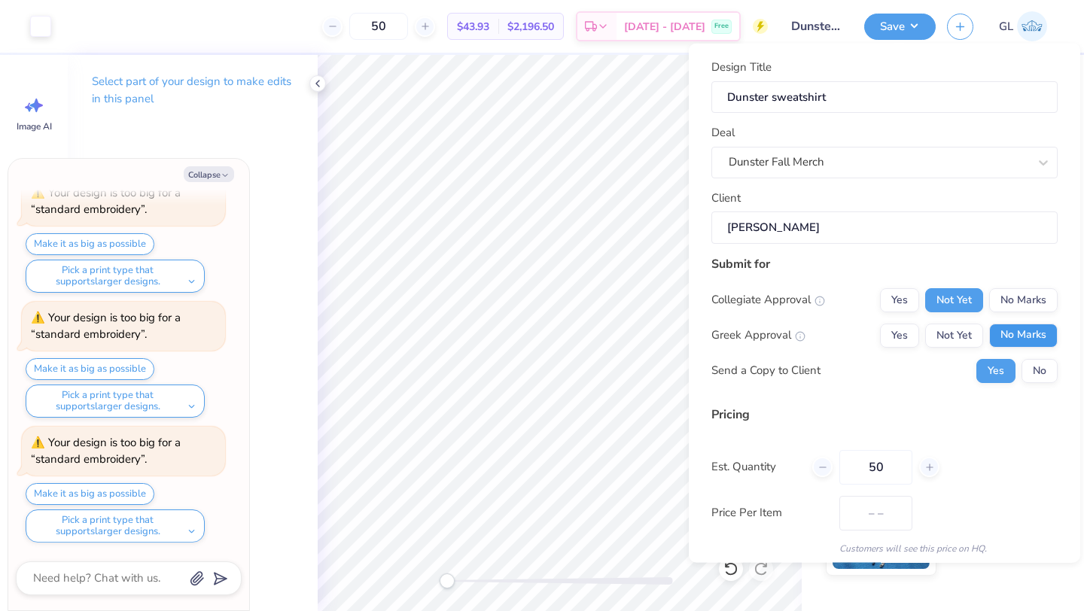
type input "$43.93"
click at [1037, 365] on button "No" at bounding box center [1040, 370] width 36 height 24
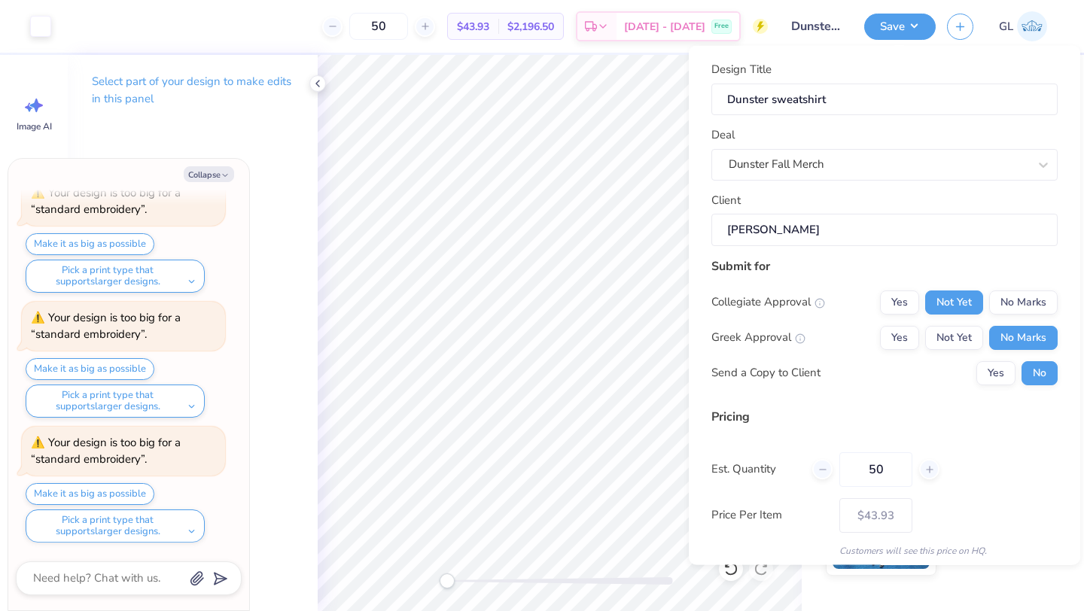
scroll to position [54, 0]
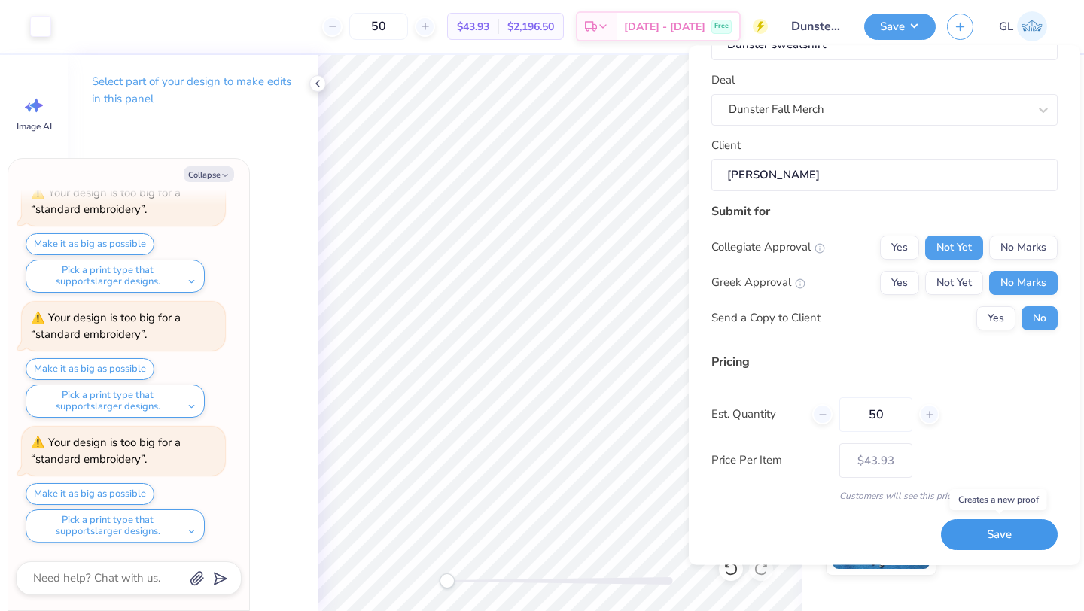
click at [990, 520] on button "Save" at bounding box center [999, 535] width 117 height 31
type textarea "x"
type input "– –"
type textarea "x"
type input "$43.93"
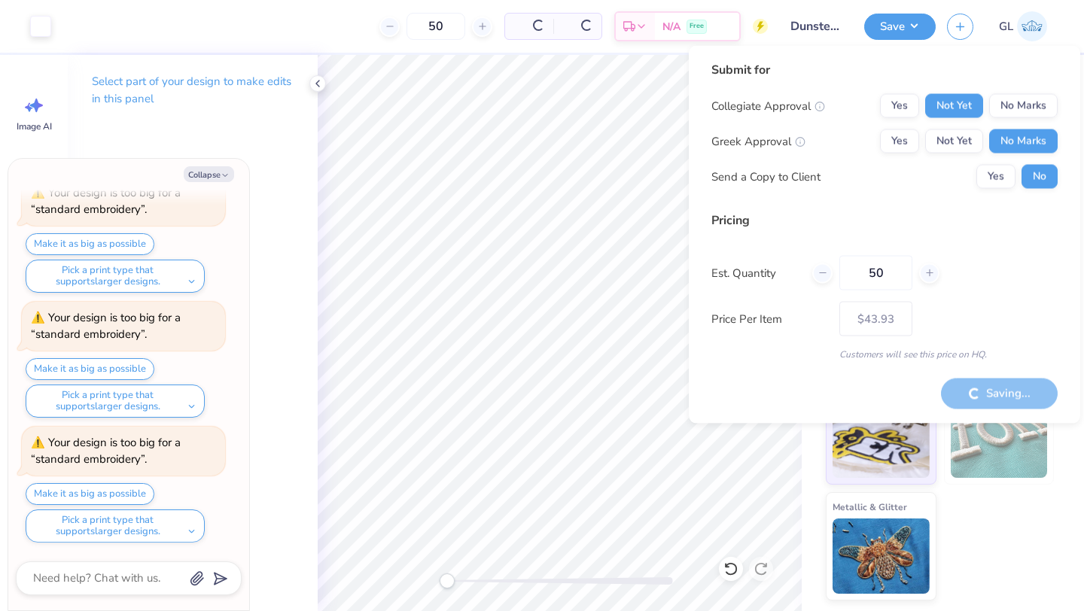
type textarea "x"
type input "– –"
type textarea "x"
type input "$43.93"
type textarea "x"
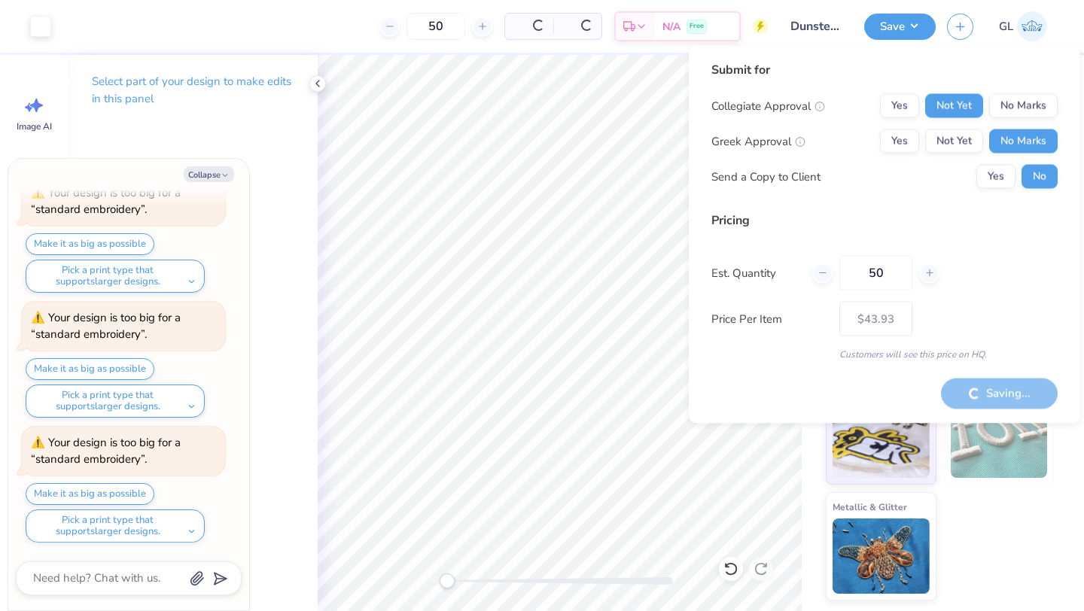
type input "– –"
type textarea "x"
type input "$43.93"
